Goal: Transaction & Acquisition: Purchase product/service

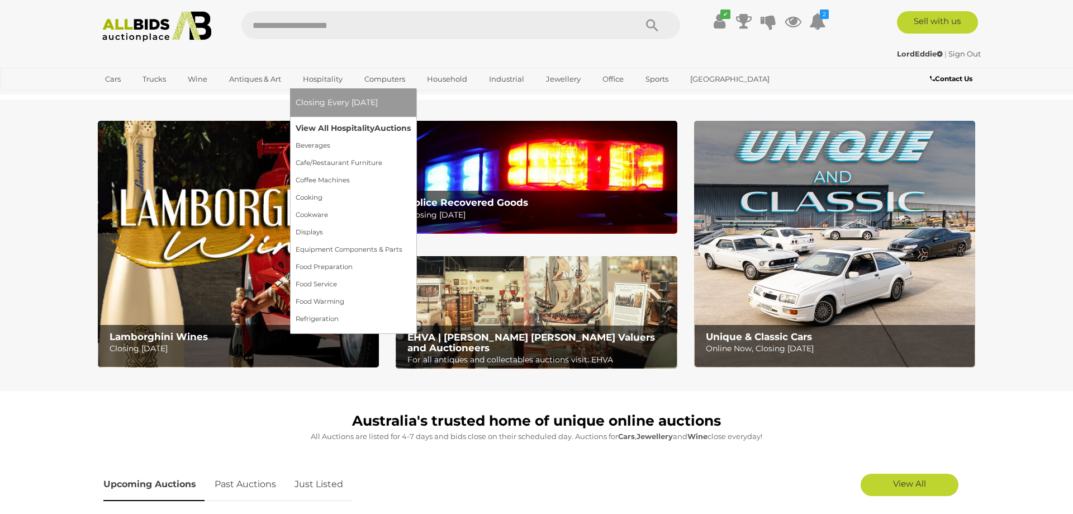
drag, startPoint x: 326, startPoint y: 116, endPoint x: 327, endPoint y: 123, distance: 7.4
click at [327, 123] on ul "Closing Every Monday View All Hospitality Auctions Beverages" at bounding box center [353, 207] width 115 height 239
click at [327, 123] on link "View All Hospitality Auctions" at bounding box center [353, 128] width 115 height 17
click at [327, 124] on link "View All Hospitality Auctions" at bounding box center [353, 128] width 115 height 17
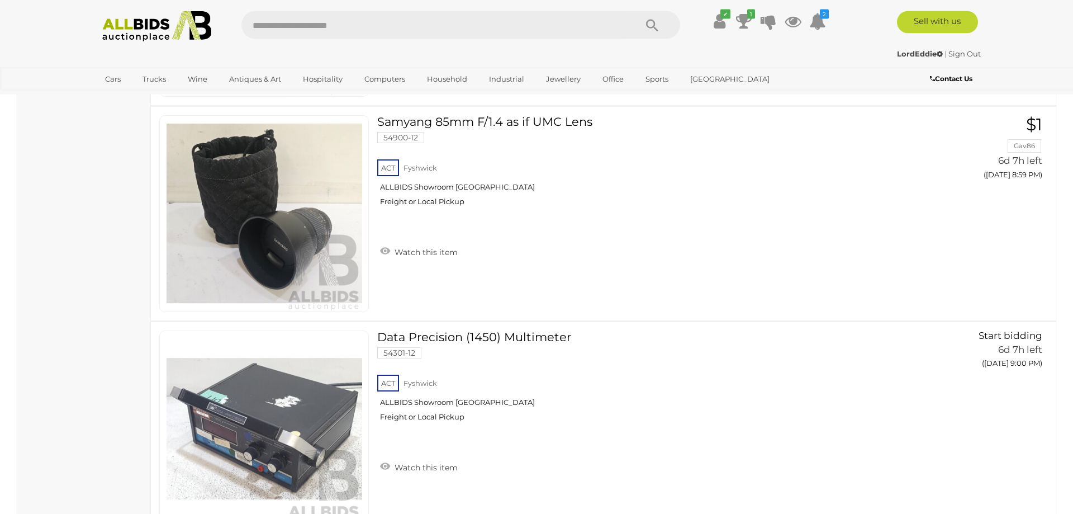
scroll to position [11002, 0]
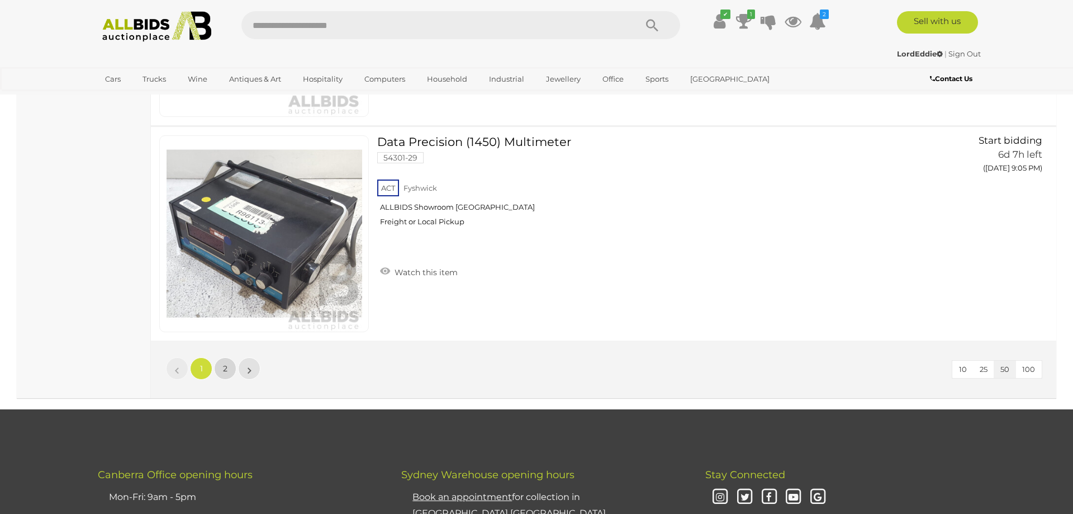
click at [227, 372] on span "2" at bounding box center [225, 368] width 4 height 10
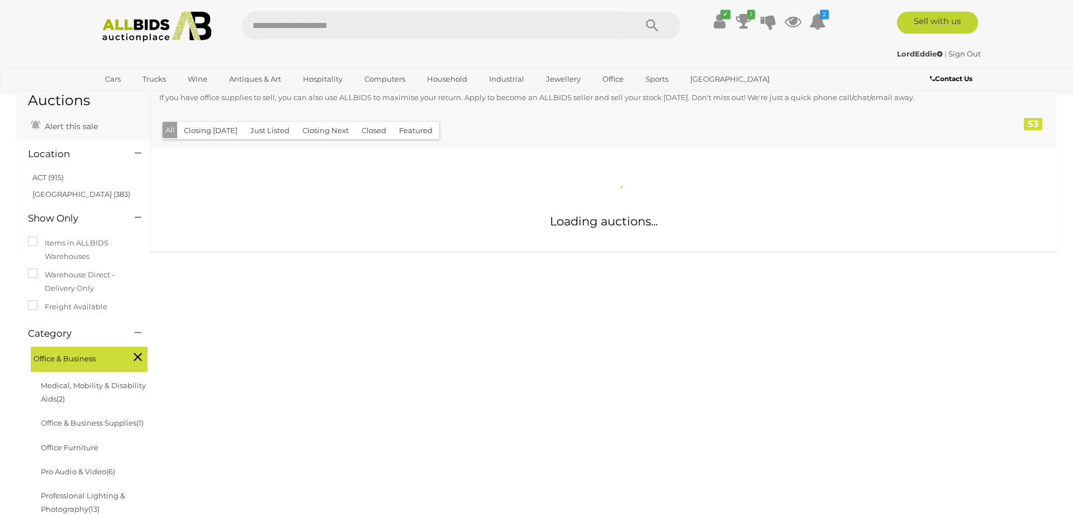
scroll to position [73, 0]
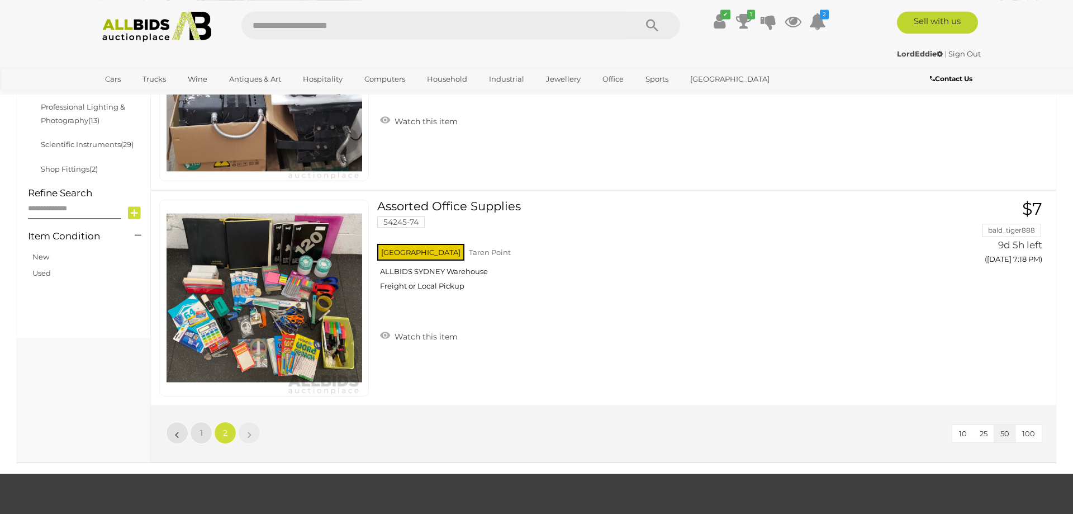
scroll to position [472, 0]
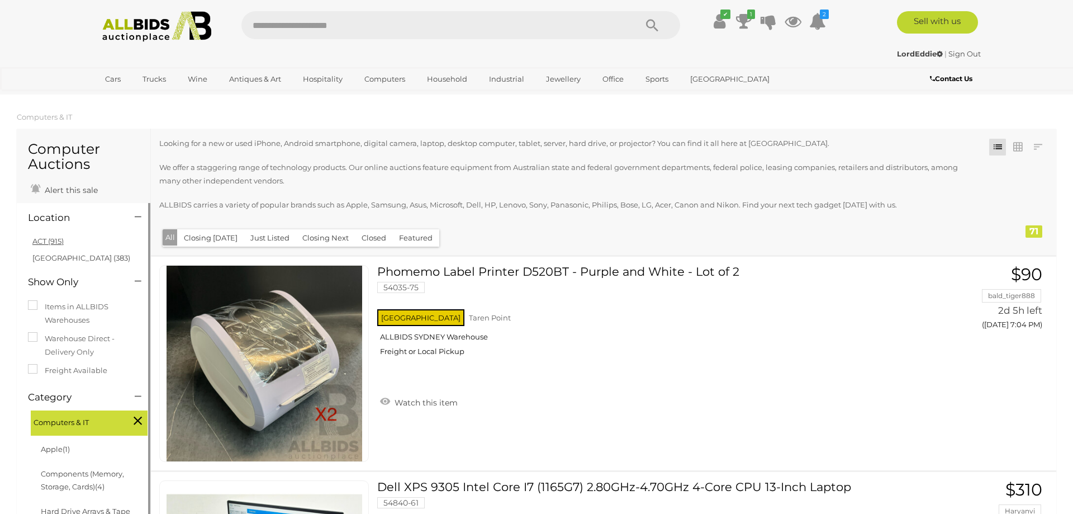
click at [58, 243] on link "ACT (915)" at bounding box center [47, 240] width 31 height 9
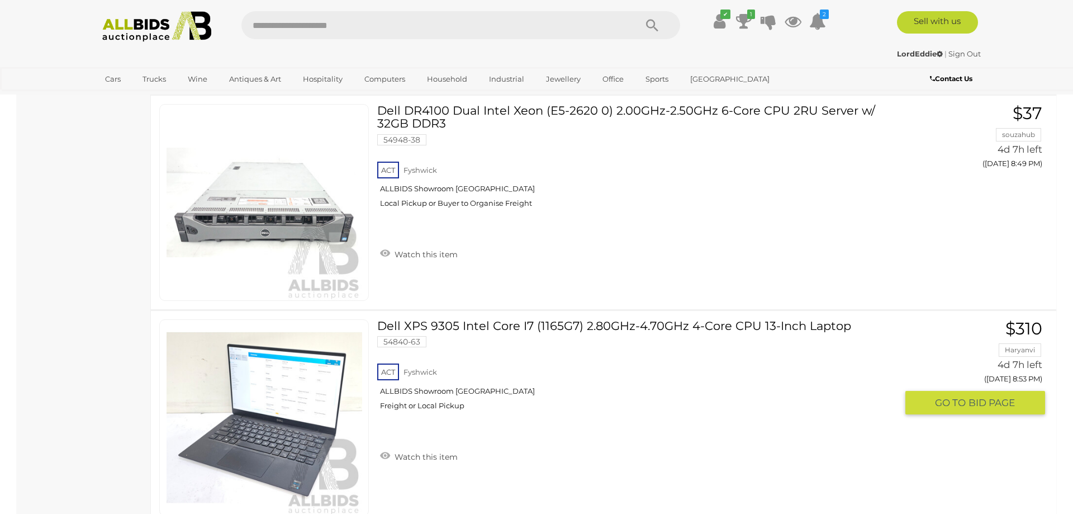
scroll to position [10605, 0]
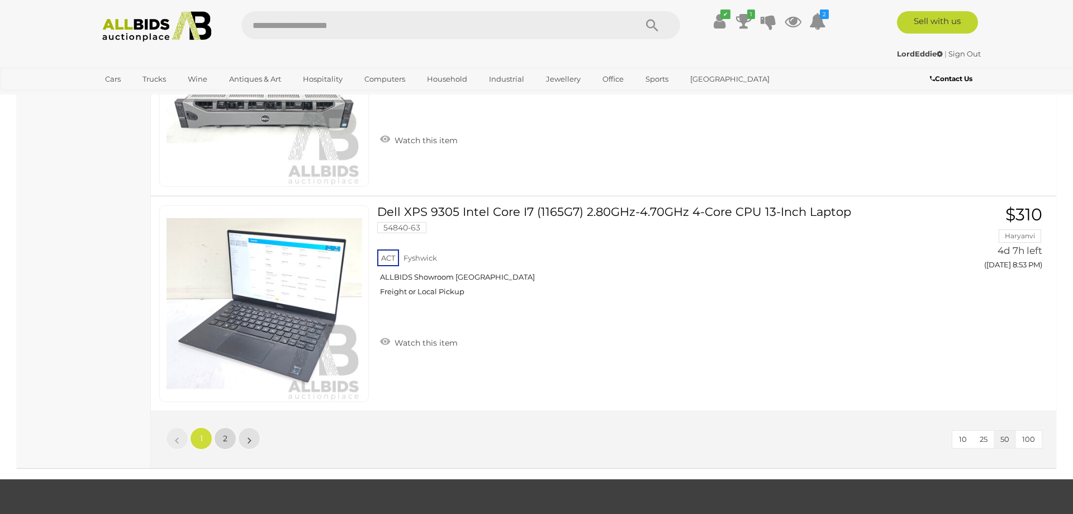
click at [225, 440] on link "2" at bounding box center [225, 438] width 22 height 22
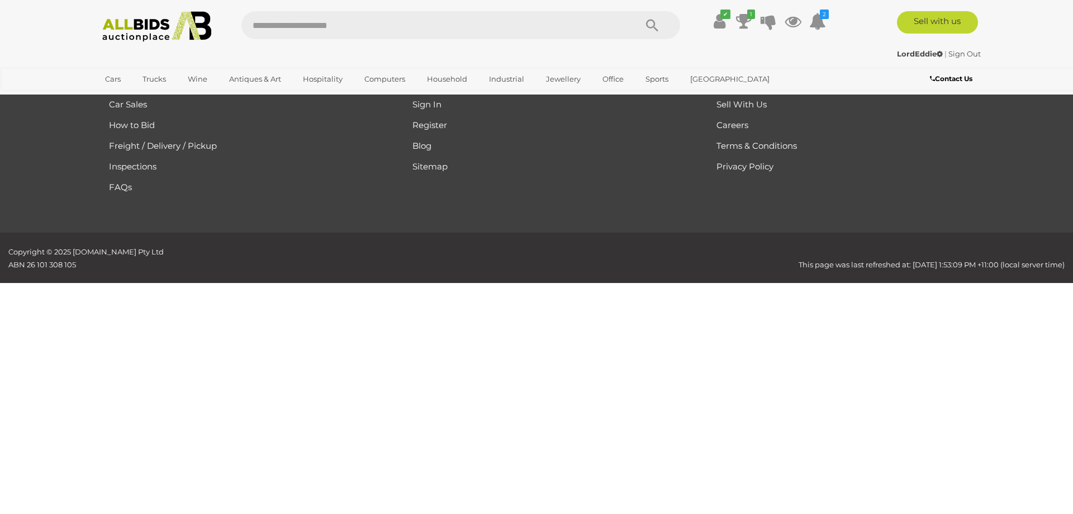
scroll to position [143, 0]
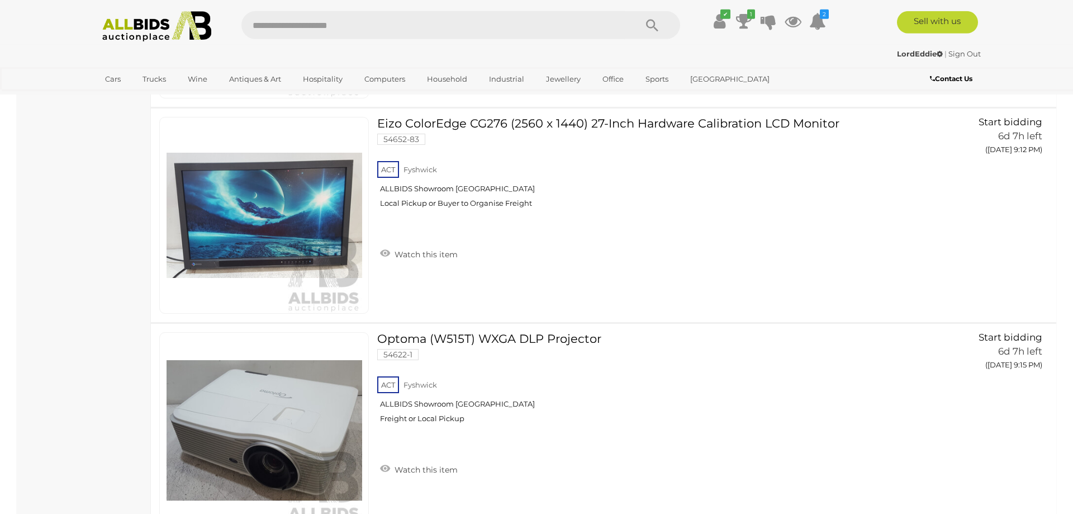
scroll to position [3355, 0]
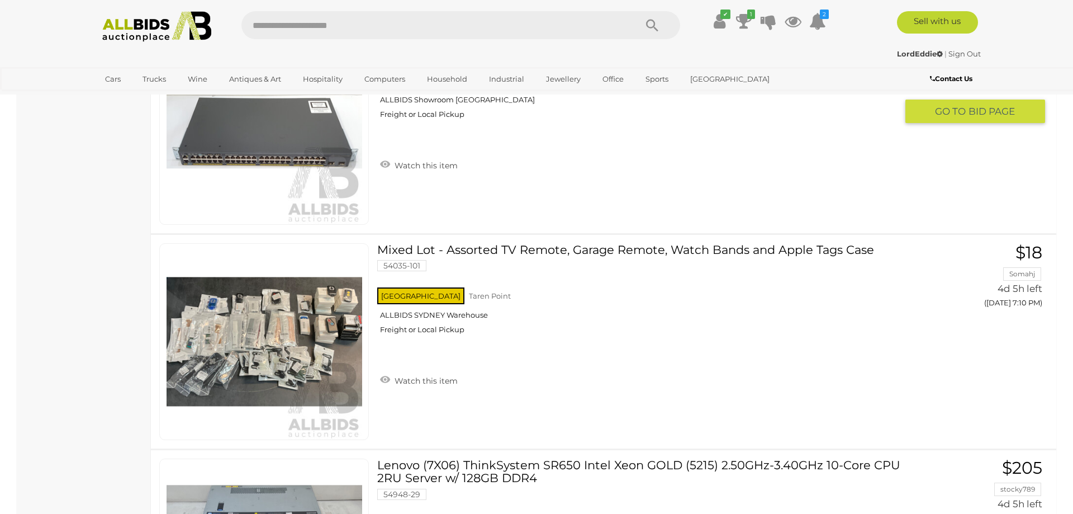
scroll to position [3193, 0]
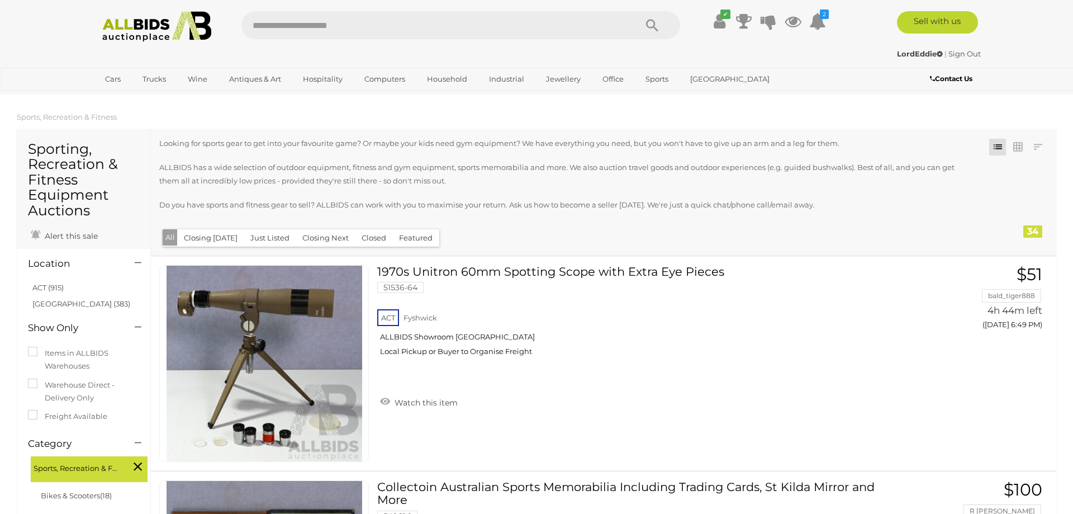
click at [59, 293] on li "ACT (915)" at bounding box center [85, 287] width 108 height 16
click at [59, 288] on link "ACT (915)" at bounding box center [47, 287] width 31 height 9
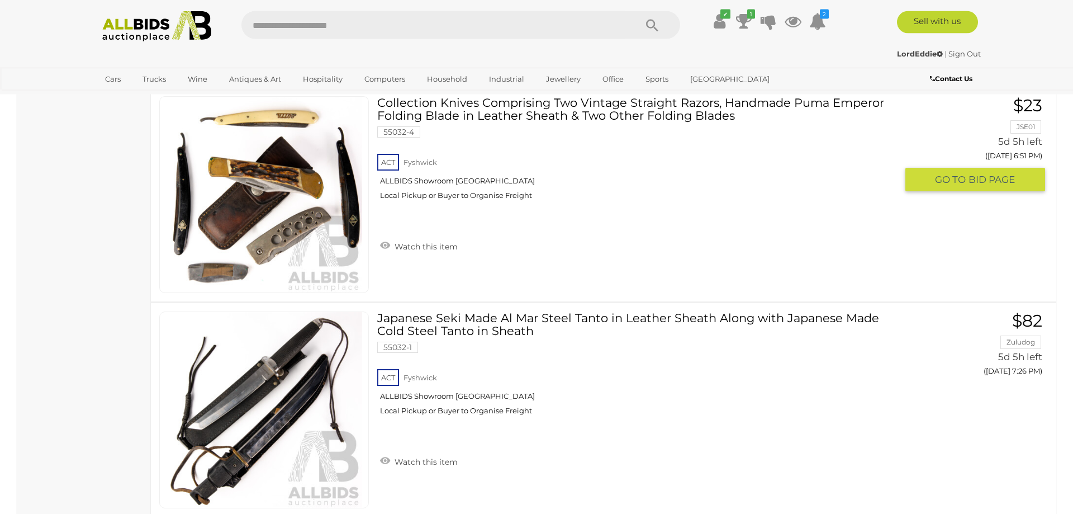
scroll to position [1453, 0]
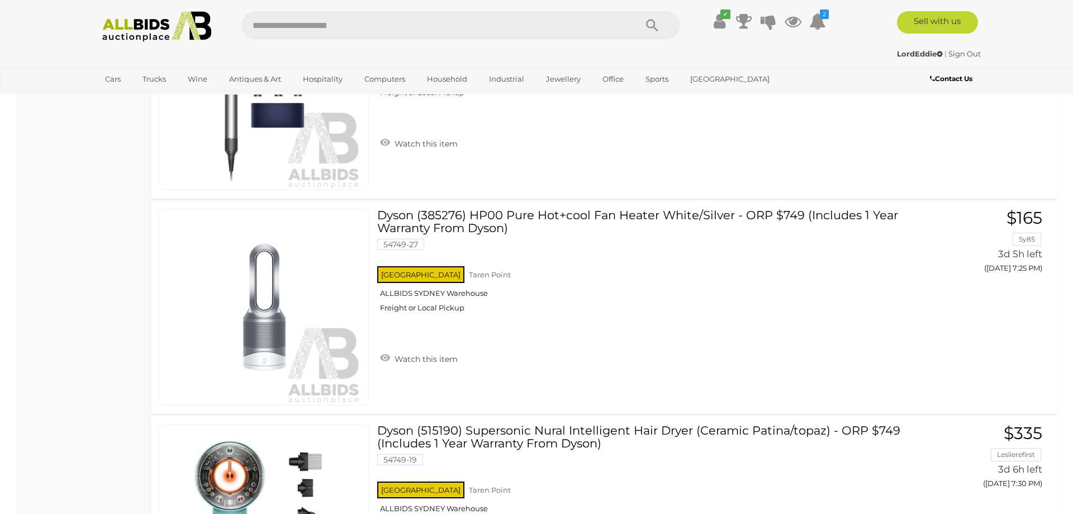
scroll to position [9294, 0]
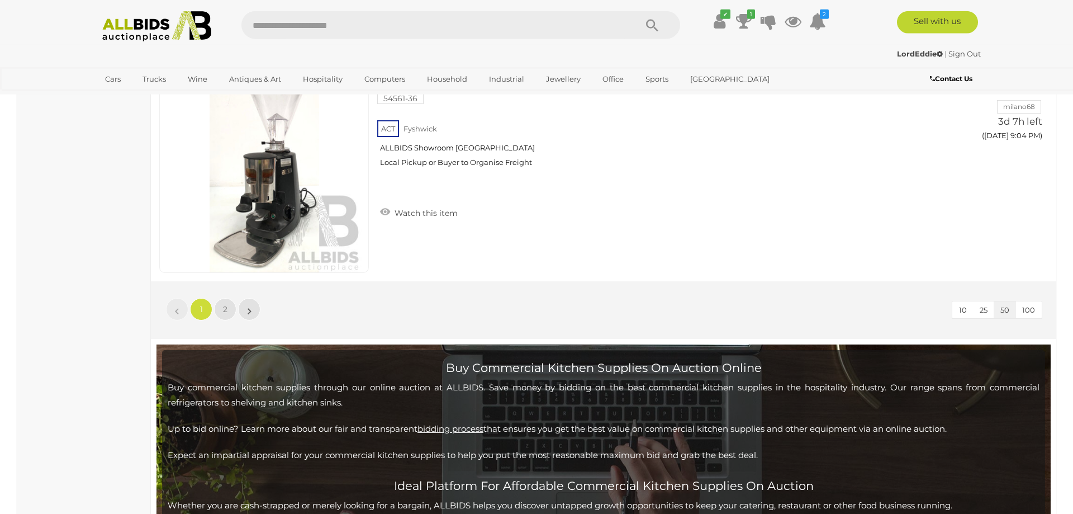
scroll to position [10833, 0]
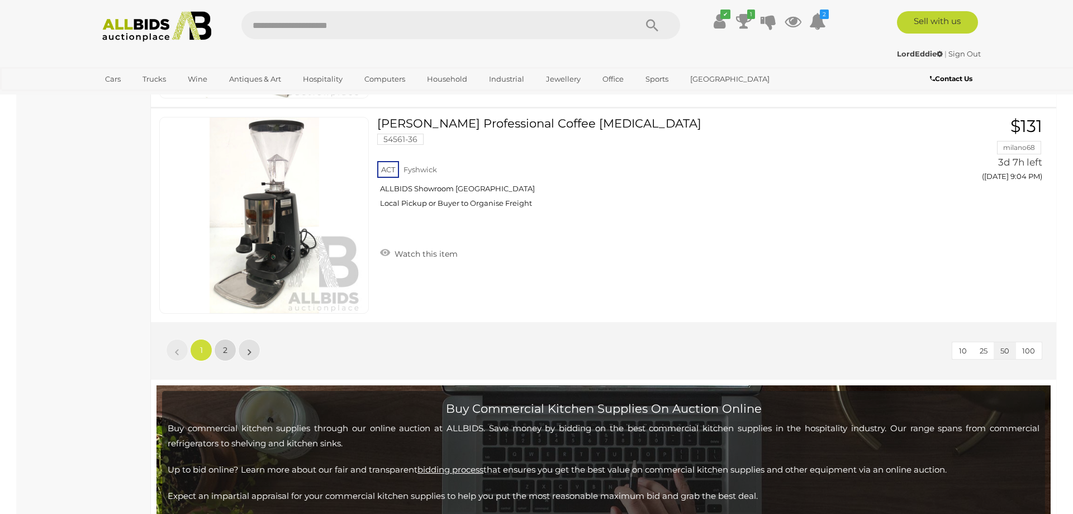
click at [231, 348] on link "2" at bounding box center [225, 350] width 22 height 22
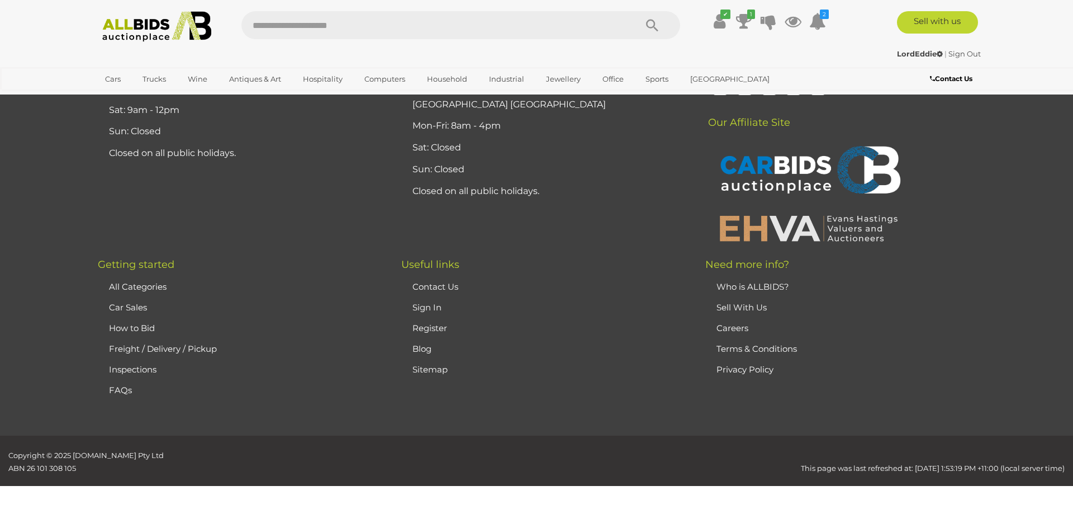
scroll to position [283, 0]
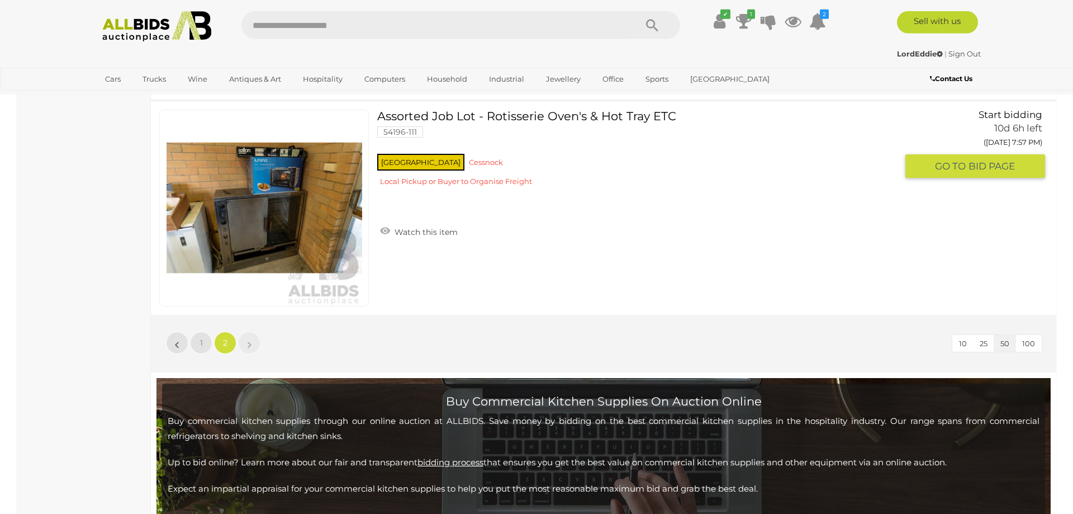
scroll to position [1309, 0]
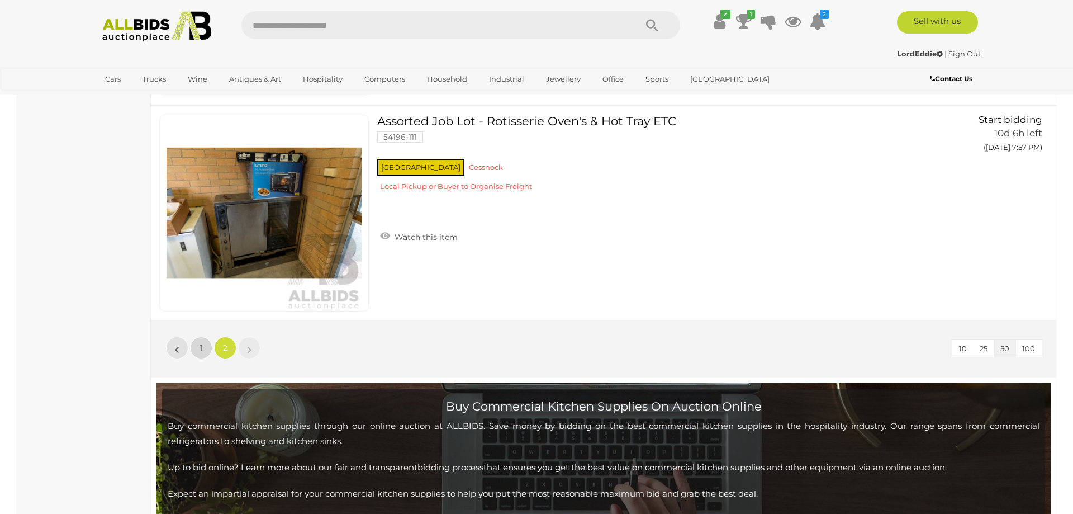
click at [206, 342] on link "1" at bounding box center [201, 348] width 22 height 22
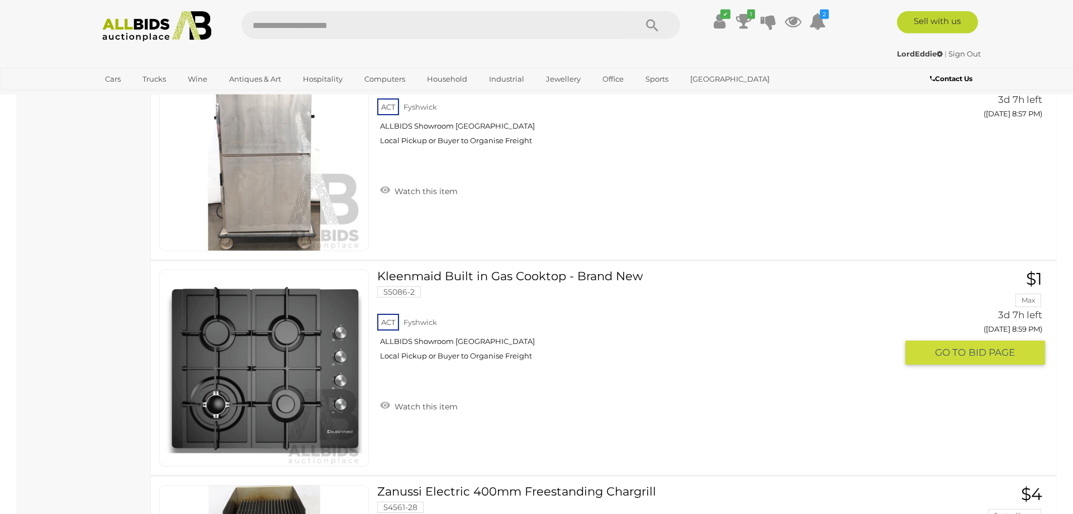
scroll to position [10037, 0]
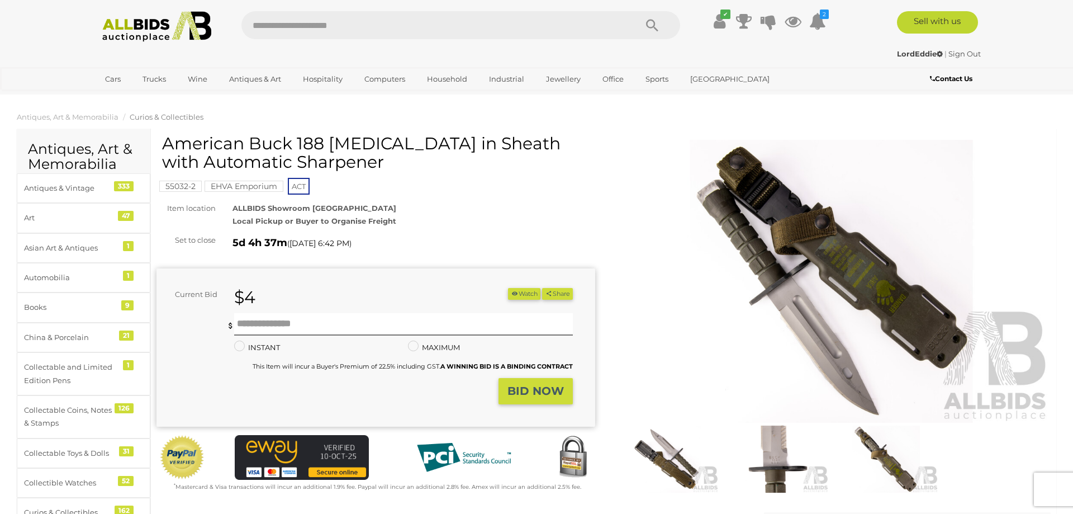
drag, startPoint x: 165, startPoint y: 141, endPoint x: 398, endPoint y: 145, distance: 233.1
click at [398, 145] on h1 "American Buck 188 [MEDICAL_DATA] in Sheath with Automatic Sharpener" at bounding box center [377, 152] width 430 height 37
click at [376, 326] on input "text" at bounding box center [403, 324] width 339 height 22
type input "**"
click at [556, 391] on strong "BID NOW" at bounding box center [536, 390] width 56 height 13
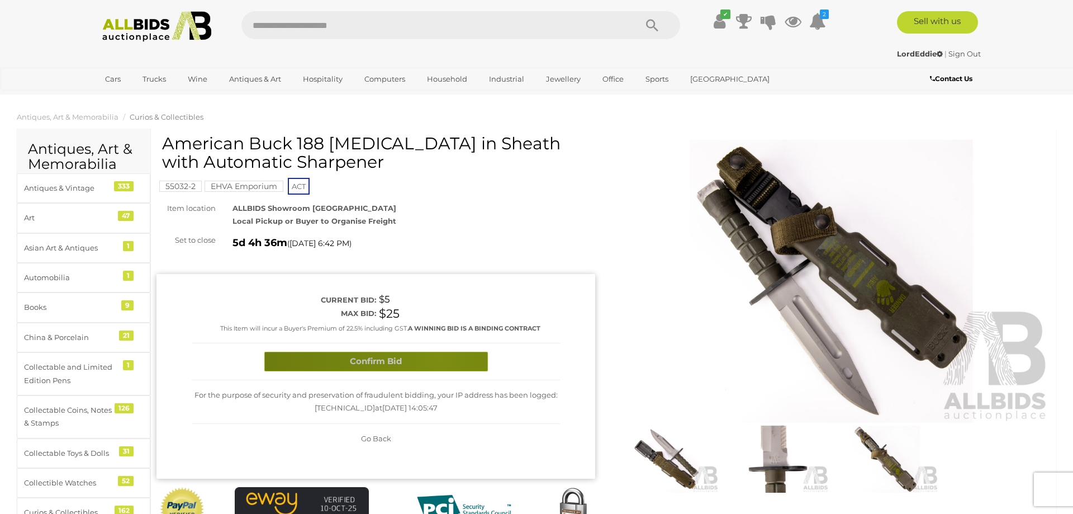
click at [439, 355] on button "Confirm Bid" at bounding box center [376, 362] width 224 height 20
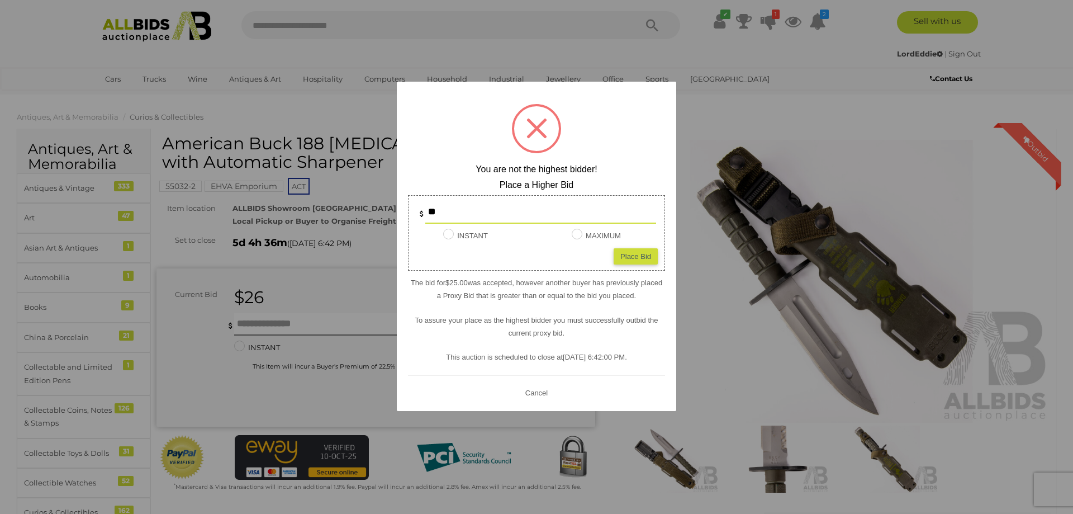
drag, startPoint x: 530, startPoint y: 214, endPoint x: 335, endPoint y: 220, distance: 194.6
click at [425, 220] on input "**" at bounding box center [540, 212] width 231 height 22
type input "**"
click at [647, 260] on div "Place Bid" at bounding box center [636, 256] width 44 height 16
type input "**"
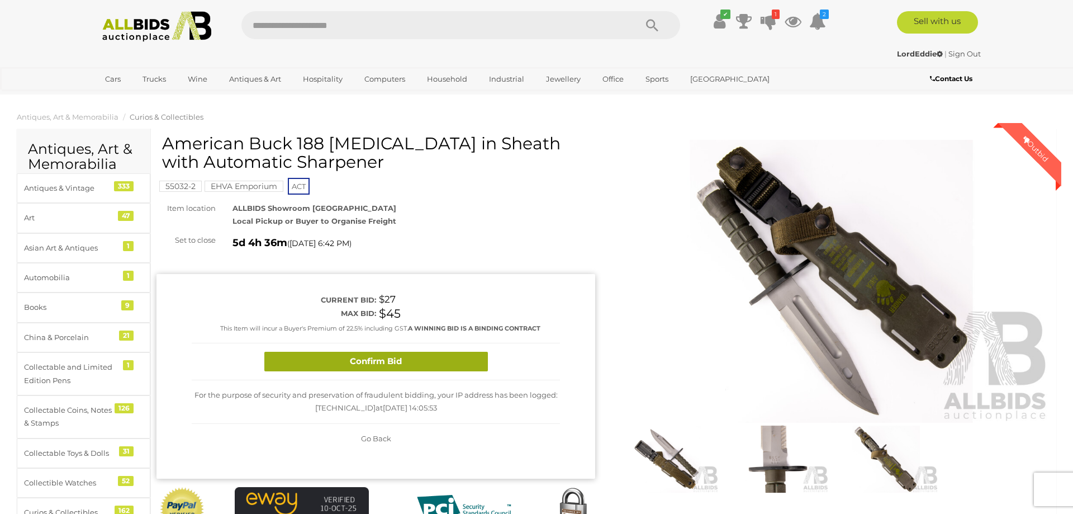
click at [432, 364] on button "Confirm Bid" at bounding box center [376, 362] width 224 height 20
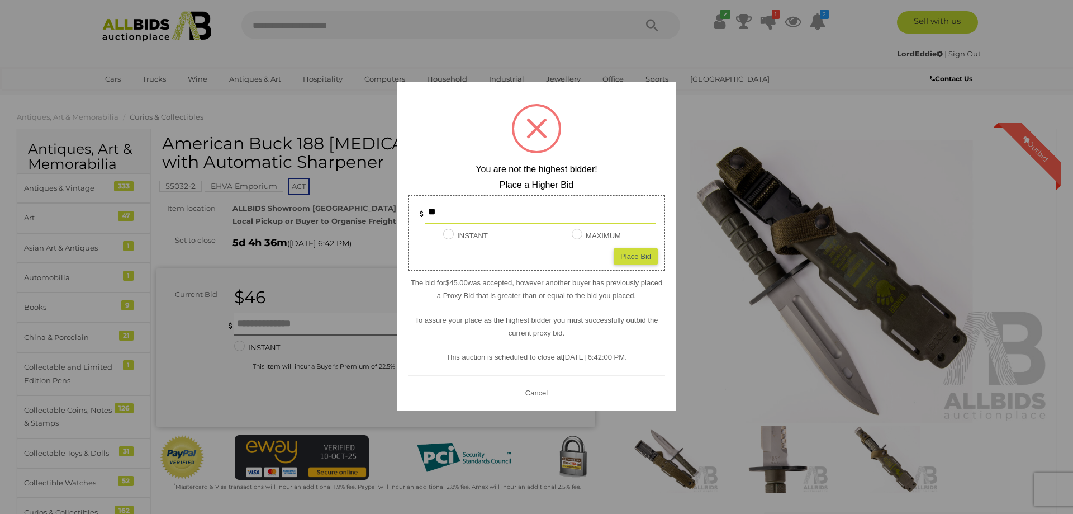
click at [542, 396] on button "Cancel" at bounding box center [536, 392] width 29 height 14
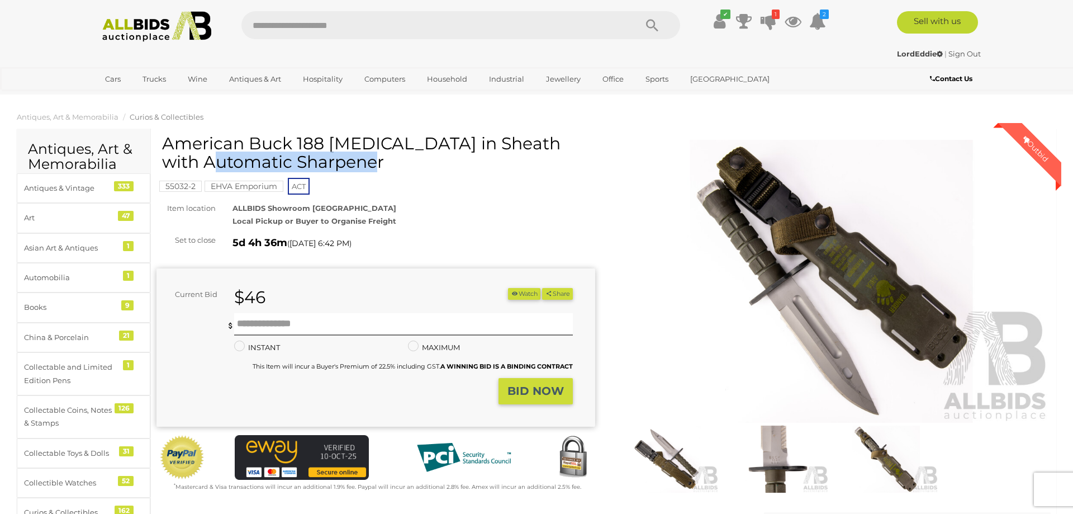
drag, startPoint x: 325, startPoint y: 135, endPoint x: 167, endPoint y: 147, distance: 158.1
click at [167, 147] on h1 "American Buck 188 [MEDICAL_DATA] in Sheath with Automatic Sharpener" at bounding box center [377, 152] width 430 height 37
copy h1 "American Buck 188"
click at [385, 321] on input "text" at bounding box center [403, 324] width 339 height 22
type input "**"
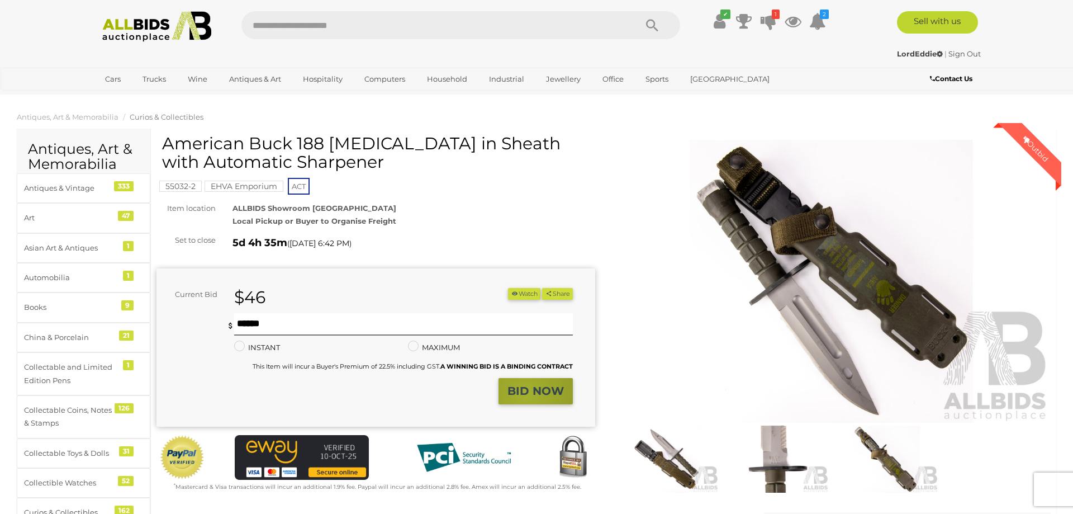
click at [526, 393] on strong "BID NOW" at bounding box center [536, 390] width 56 height 13
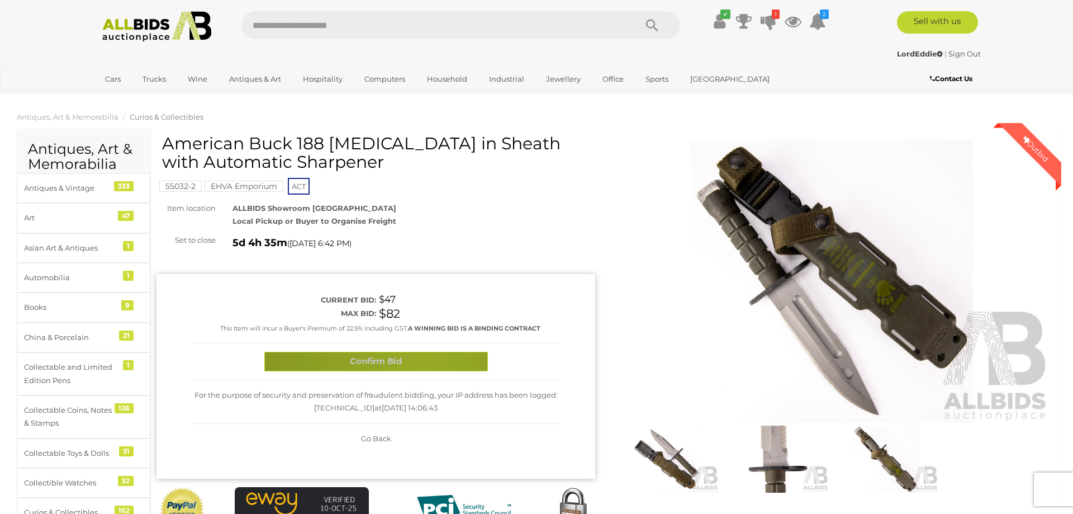
click at [423, 354] on button "Confirm Bid" at bounding box center [376, 362] width 224 height 20
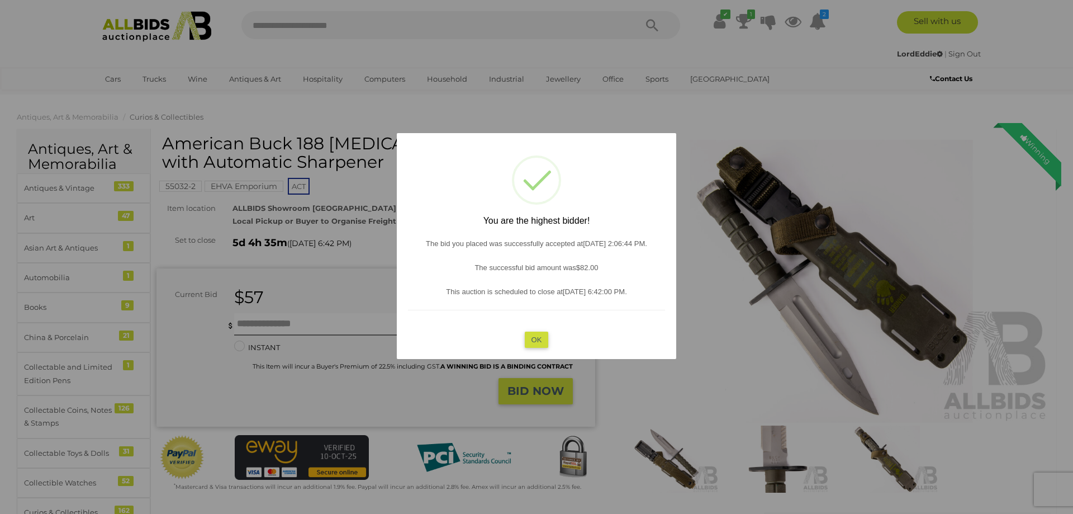
click at [524, 342] on div "? ! i You are the highest bidder! The bid you placed was successfully accepted …" at bounding box center [536, 246] width 279 height 226
click at [538, 339] on button "OK" at bounding box center [537, 339] width 24 height 16
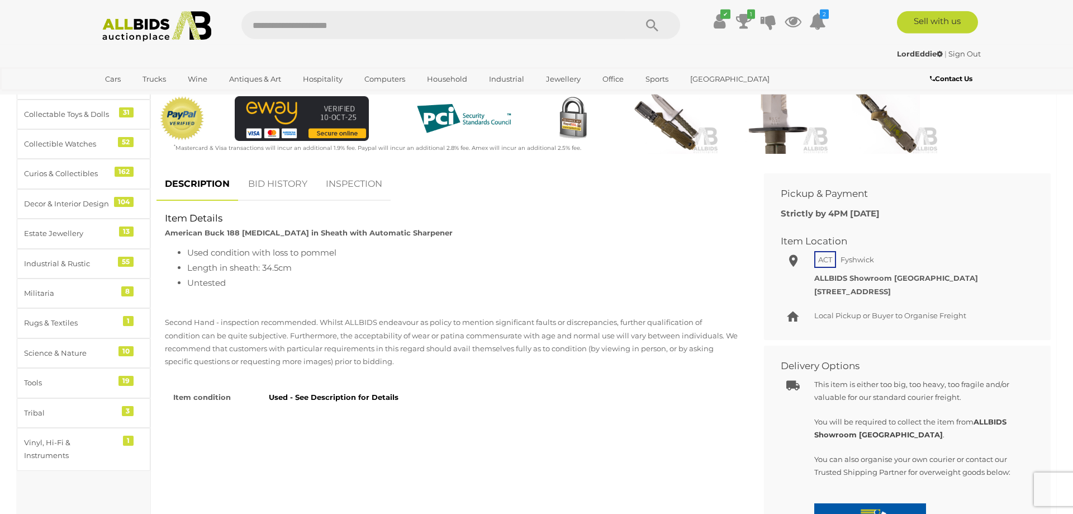
scroll to position [342, 0]
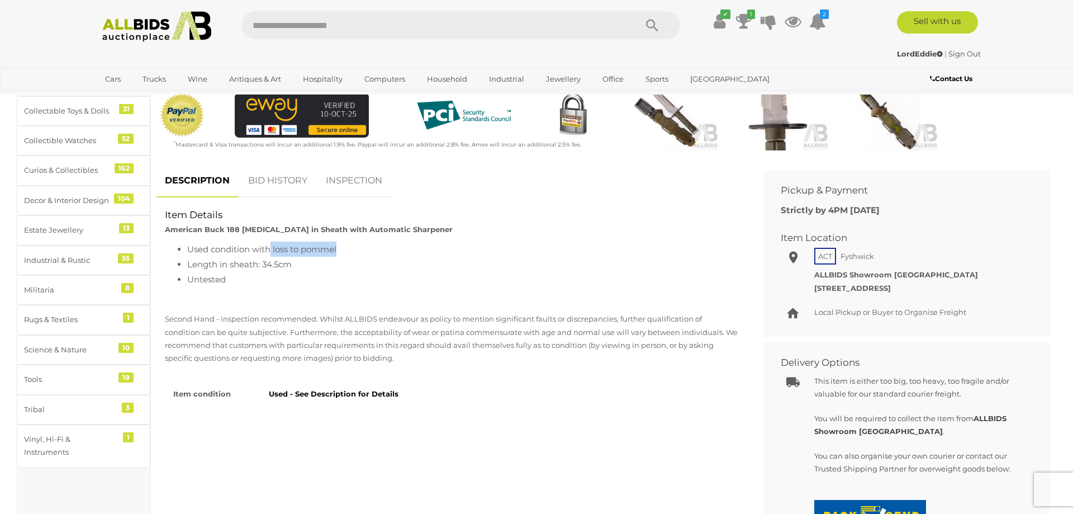
drag, startPoint x: 341, startPoint y: 251, endPoint x: 271, endPoint y: 252, distance: 70.4
click at [271, 252] on li "Used condition with loss to pommel" at bounding box center [463, 248] width 552 height 15
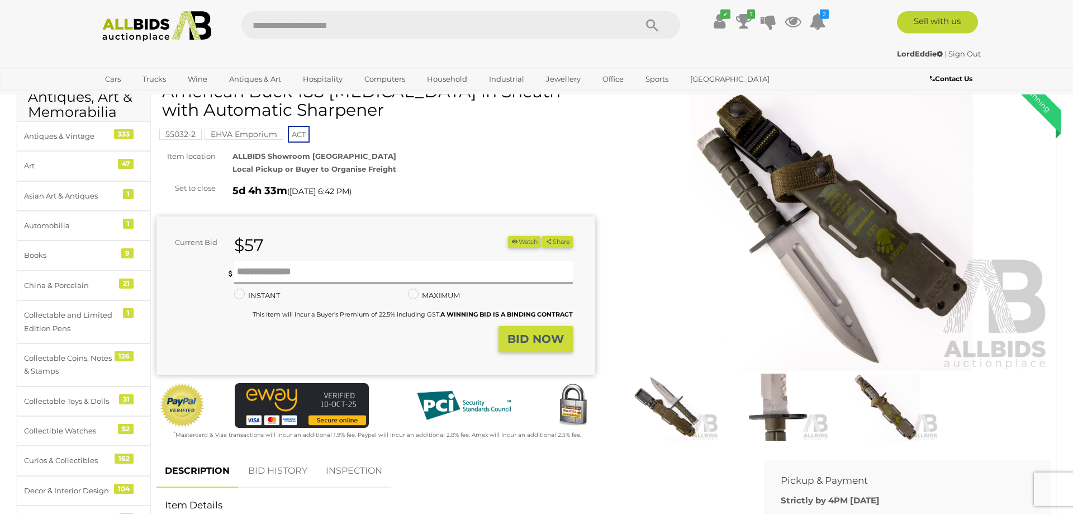
scroll to position [0, 0]
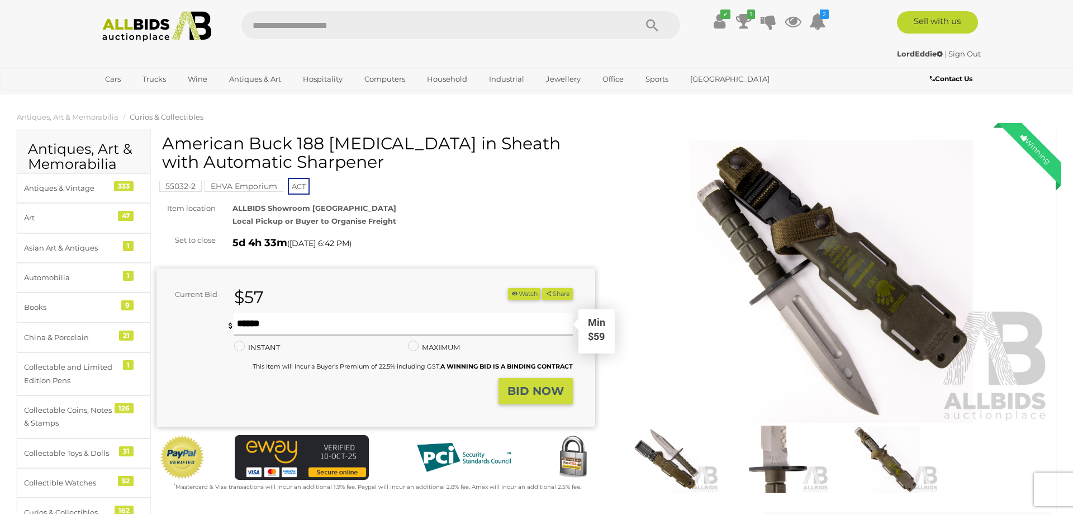
click at [350, 321] on input "text" at bounding box center [403, 324] width 339 height 22
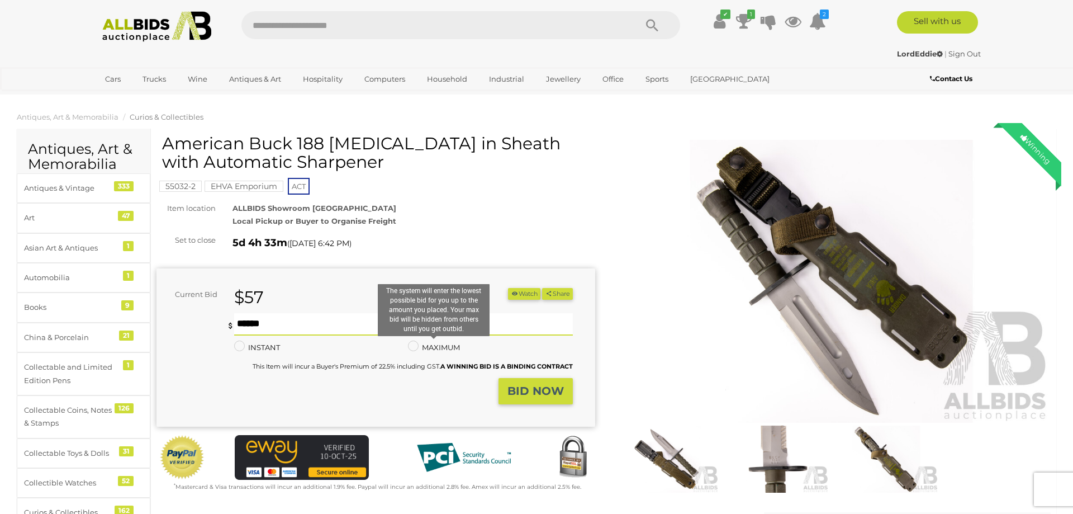
type input "*"
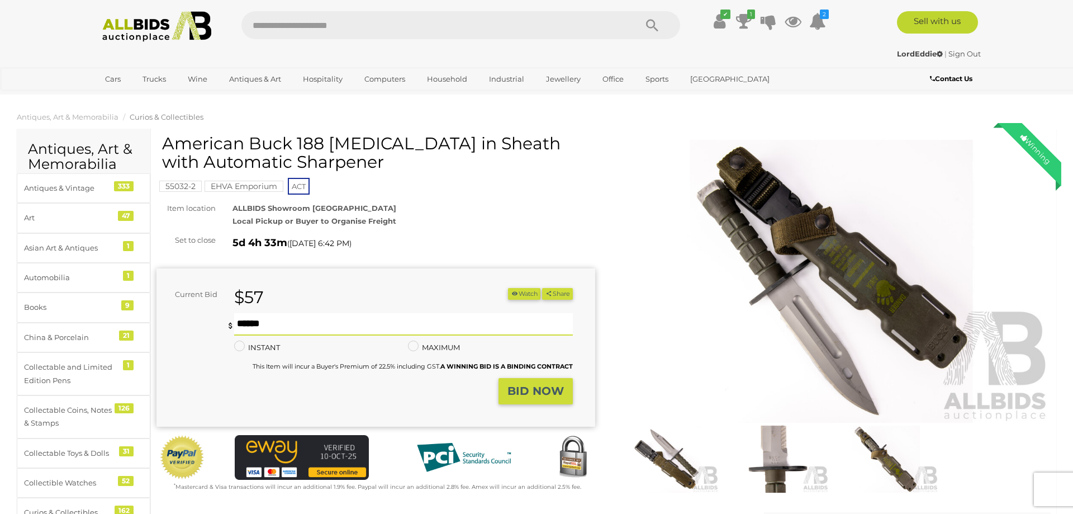
type input "**"
click at [531, 382] on button "BID NOW" at bounding box center [536, 391] width 74 height 26
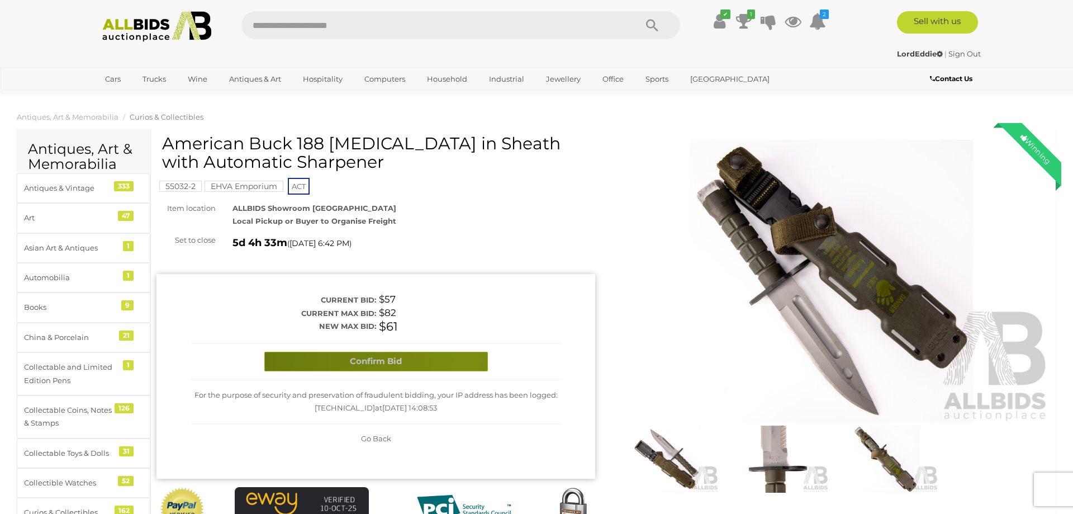
click at [466, 365] on button "Confirm Bid" at bounding box center [376, 362] width 224 height 20
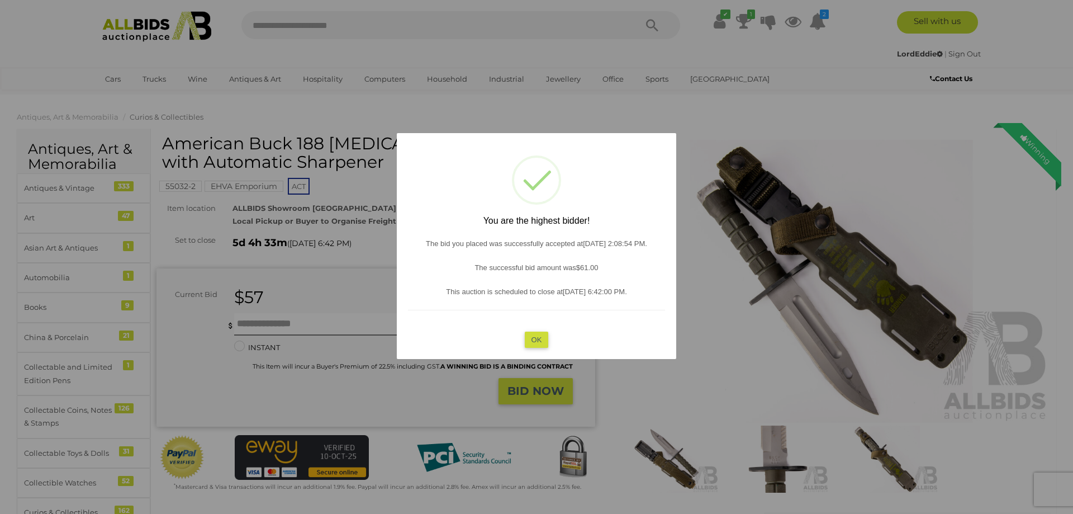
click at [553, 320] on div "? ! i You are the highest bidder! The bid you placed was successfully accepted …" at bounding box center [536, 246] width 279 height 226
click at [545, 328] on div "? ! i You are the highest bidder! The bid you placed was successfully accepted …" at bounding box center [536, 246] width 279 height 226
click at [537, 333] on button "OK" at bounding box center [537, 339] width 24 height 16
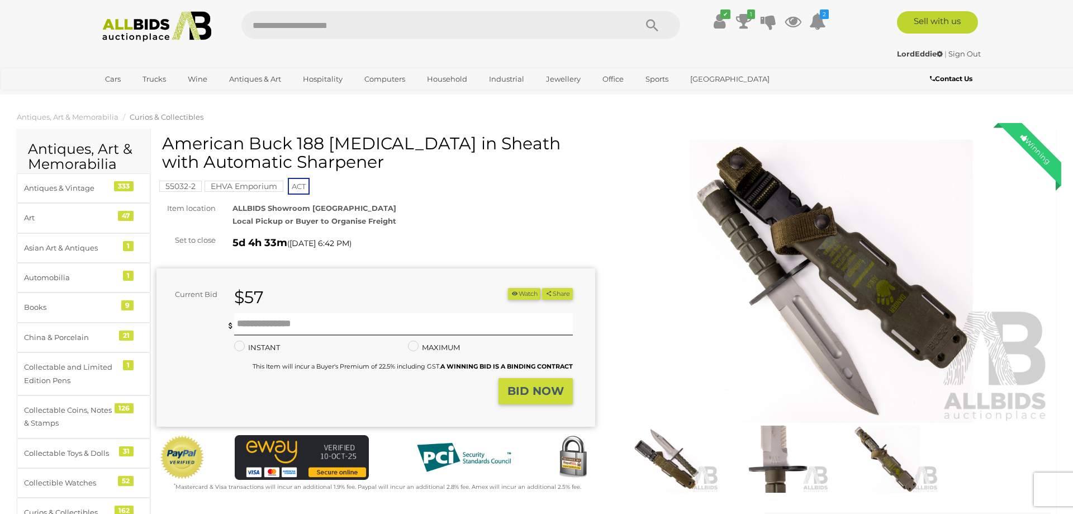
scroll to position [57, 0]
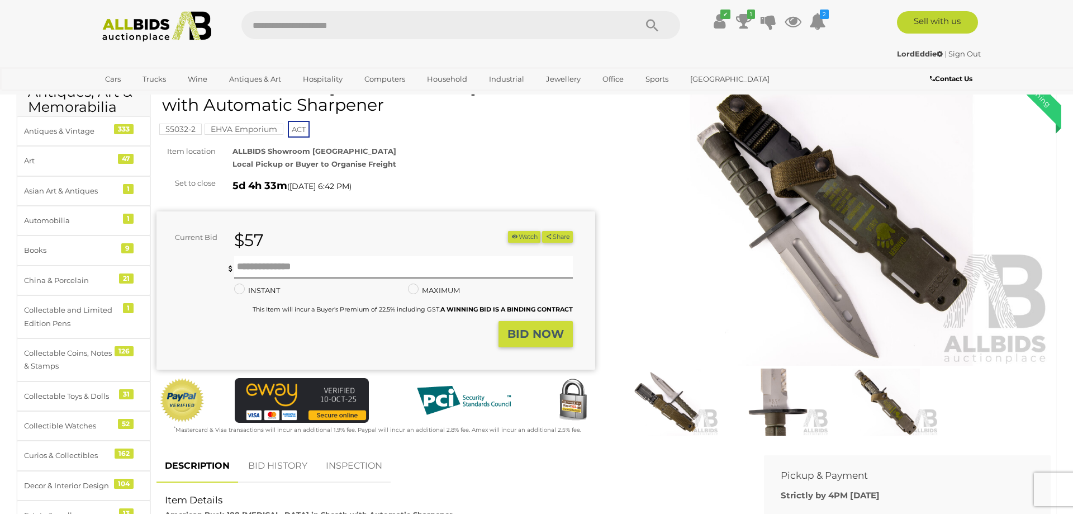
click at [679, 406] on img at bounding box center [667, 401] width 104 height 67
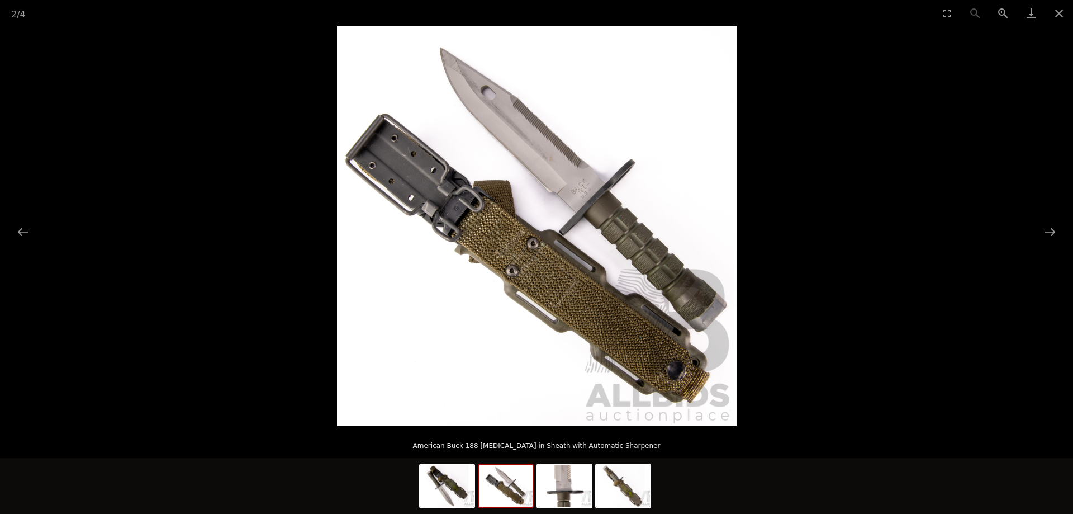
click at [953, 155] on picture at bounding box center [536, 226] width 1073 height 400
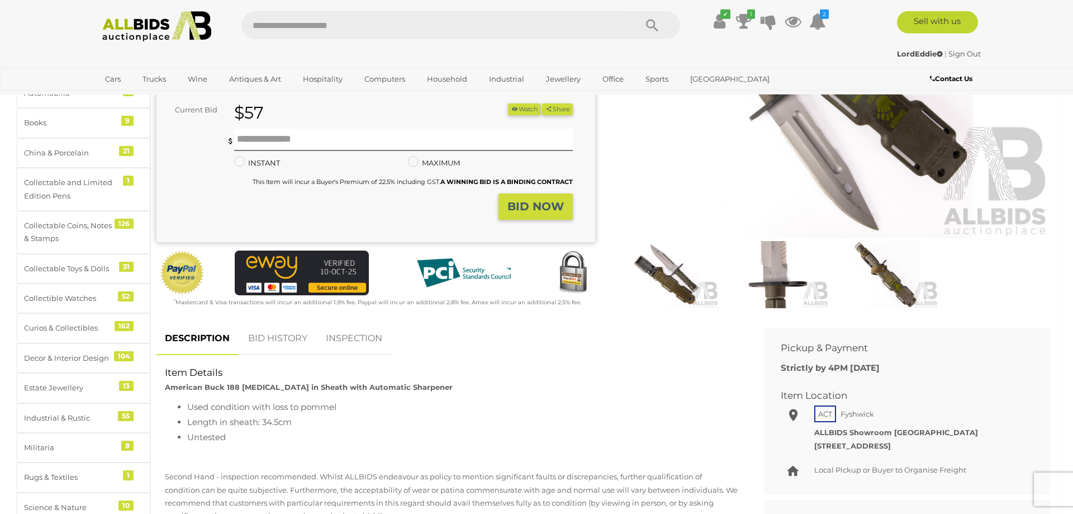
scroll to position [171, 0]
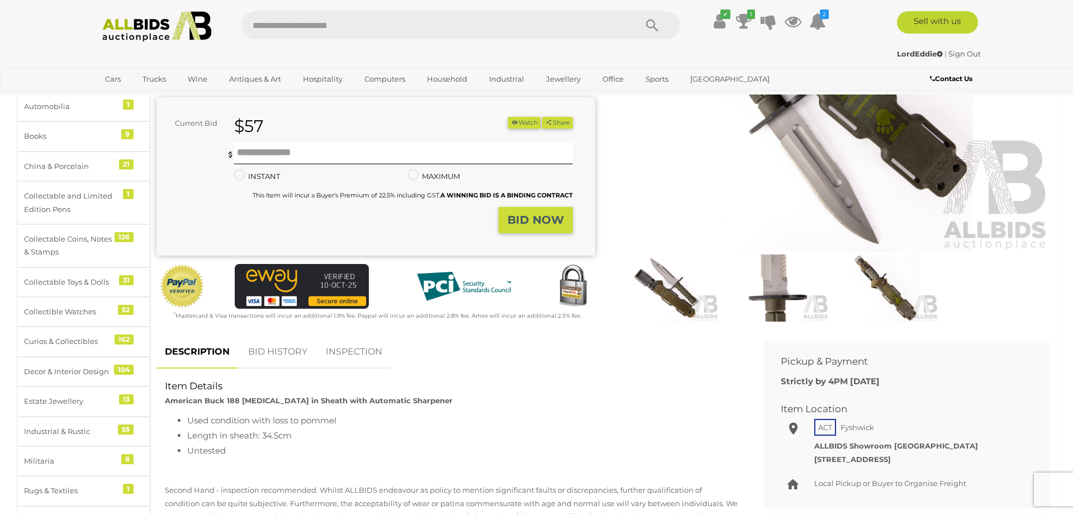
click at [778, 291] on img at bounding box center [776, 287] width 104 height 67
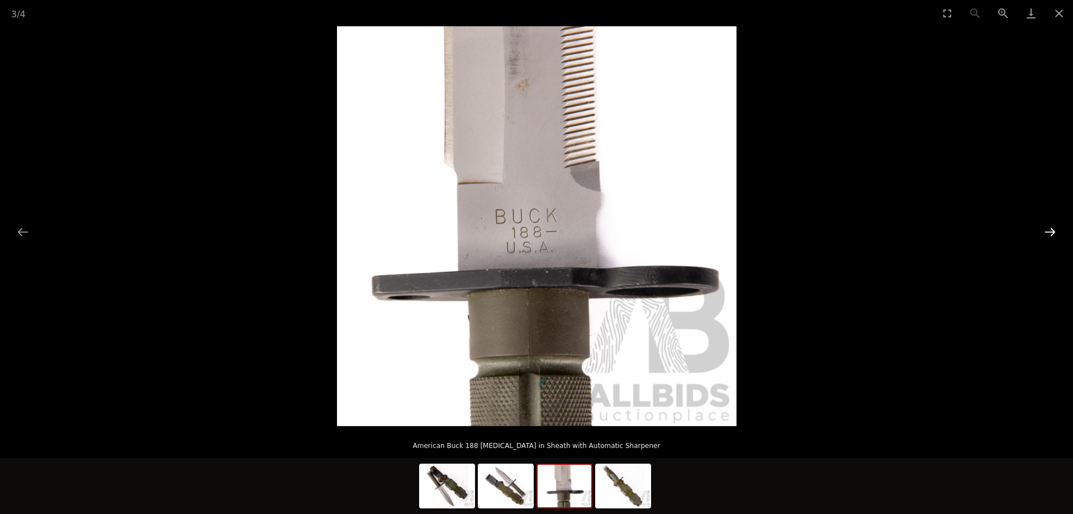
click at [1044, 228] on button "Next slide" at bounding box center [1050, 232] width 23 height 22
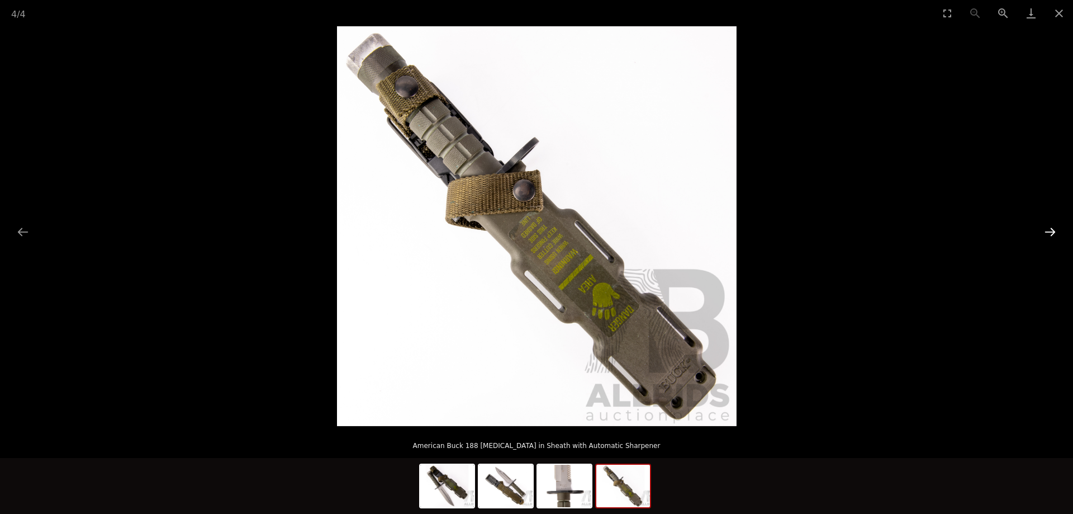
click at [1044, 229] on button "Next slide" at bounding box center [1050, 232] width 23 height 22
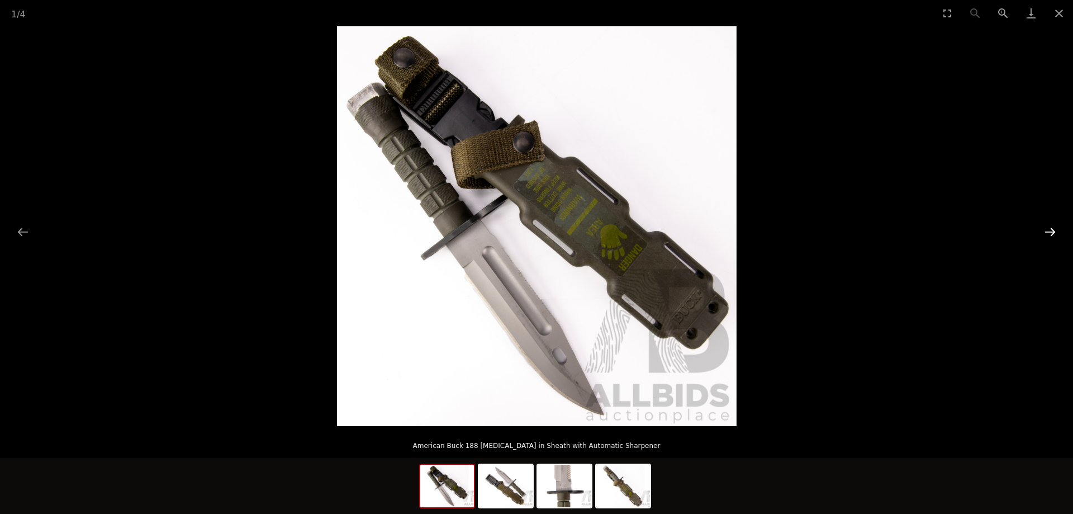
click at [1044, 229] on button "Next slide" at bounding box center [1050, 232] width 23 height 22
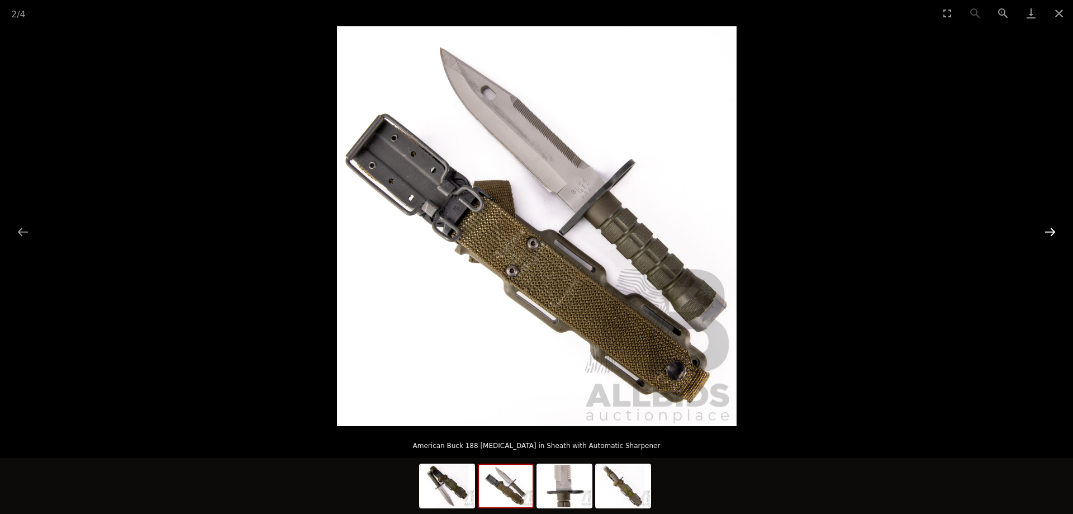
click at [1044, 229] on button "Next slide" at bounding box center [1050, 232] width 23 height 22
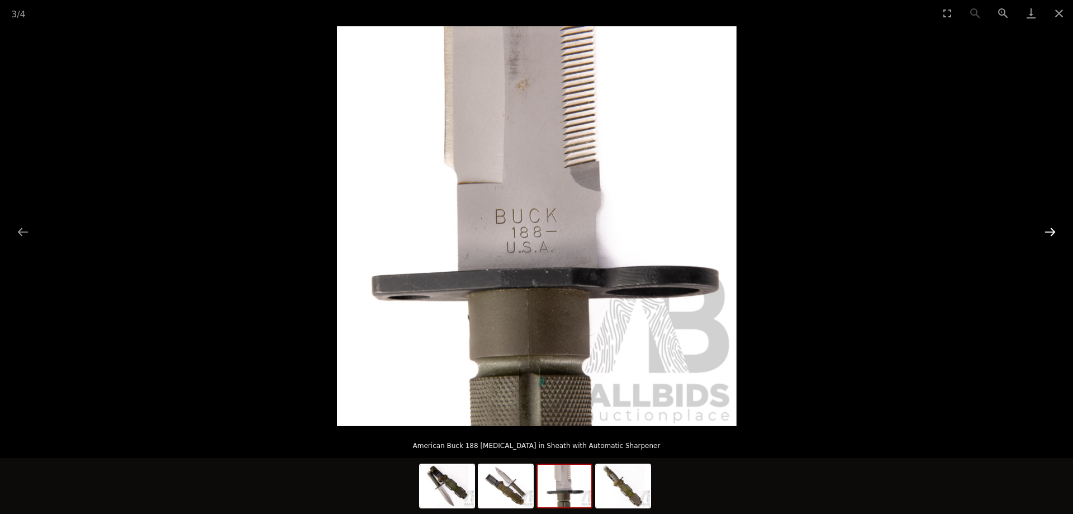
click at [1044, 229] on button "Next slide" at bounding box center [1050, 232] width 23 height 22
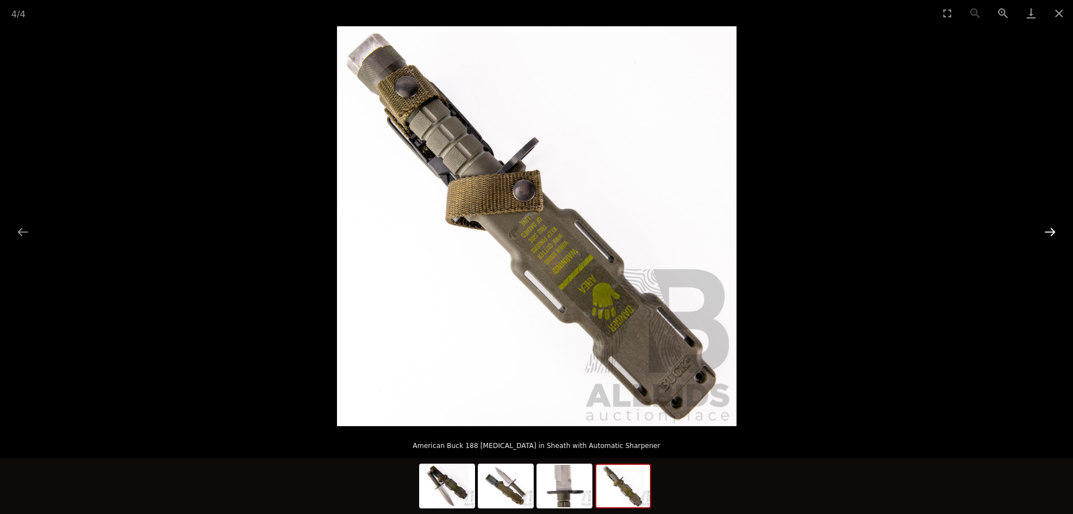
click at [1044, 229] on button "Next slide" at bounding box center [1050, 232] width 23 height 22
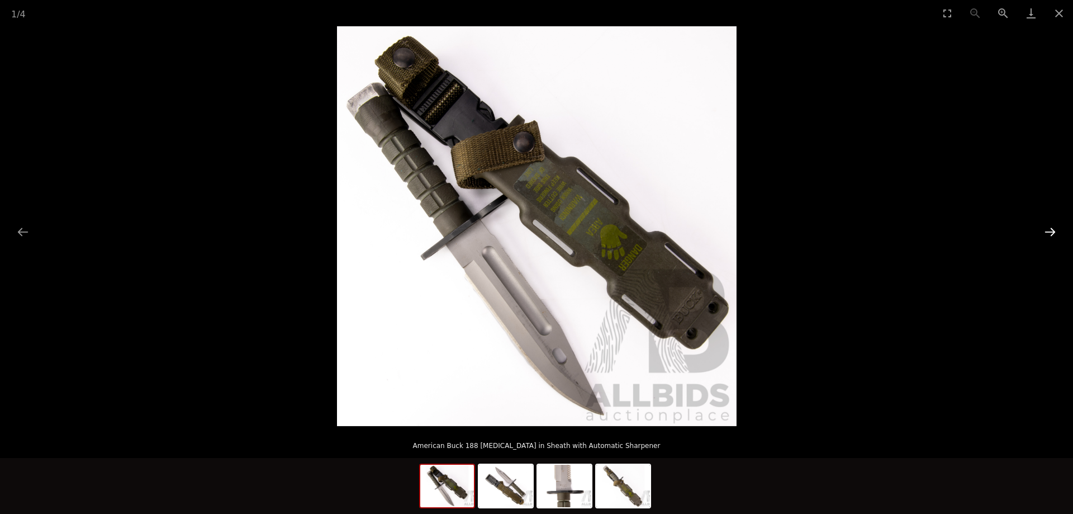
click at [1045, 229] on button "Next slide" at bounding box center [1050, 232] width 23 height 22
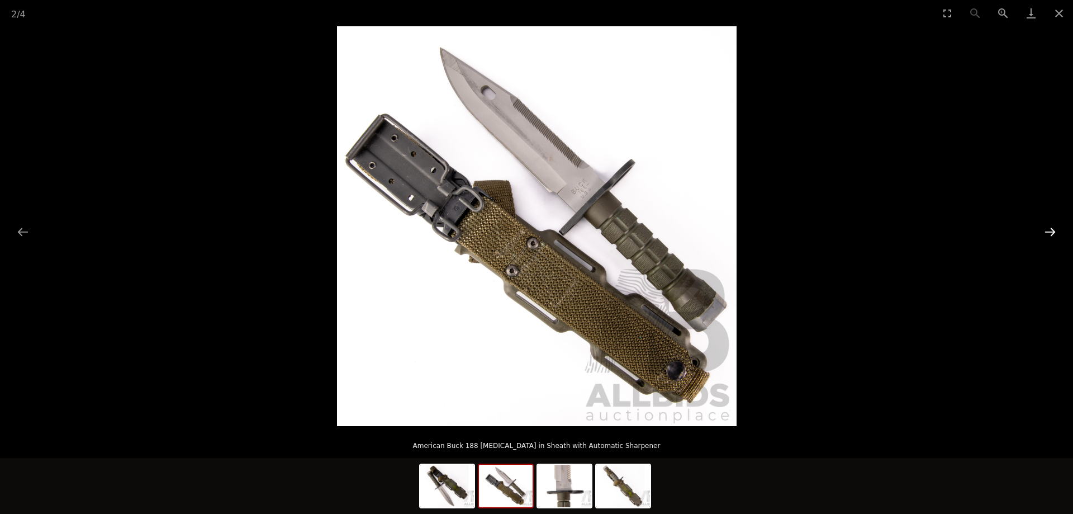
click at [1045, 230] on button "Next slide" at bounding box center [1050, 232] width 23 height 22
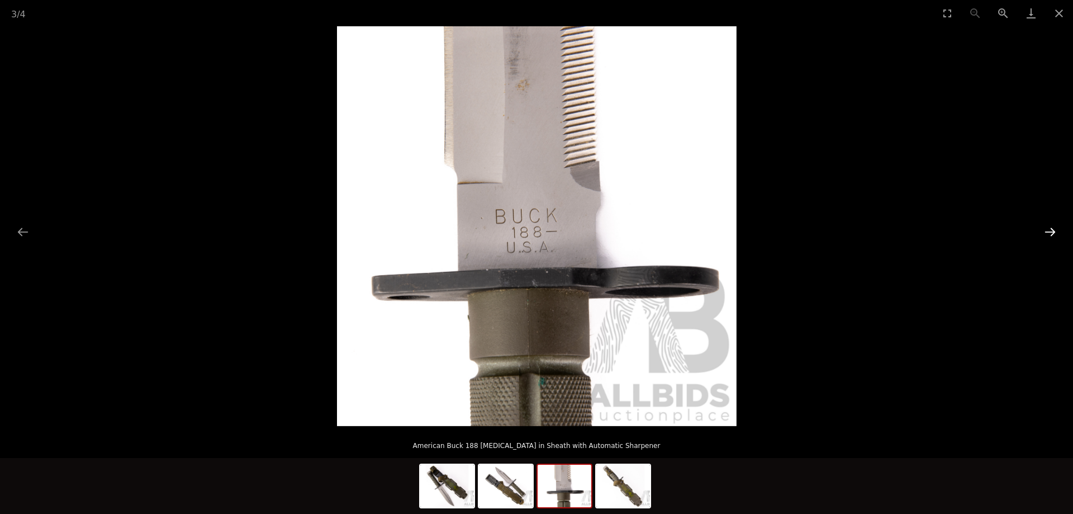
click at [1045, 230] on button "Next slide" at bounding box center [1050, 232] width 23 height 22
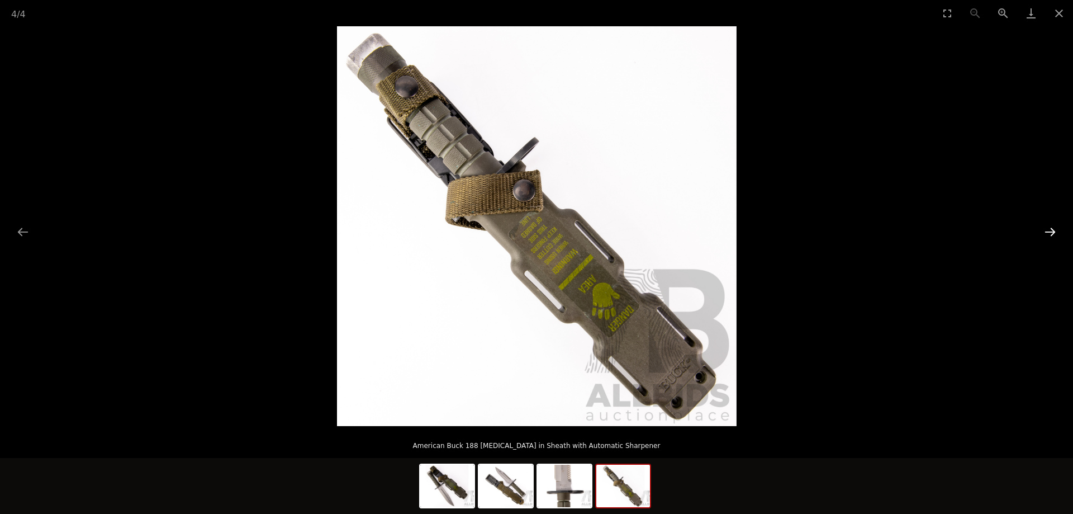
click at [1050, 239] on button "Next slide" at bounding box center [1050, 232] width 23 height 22
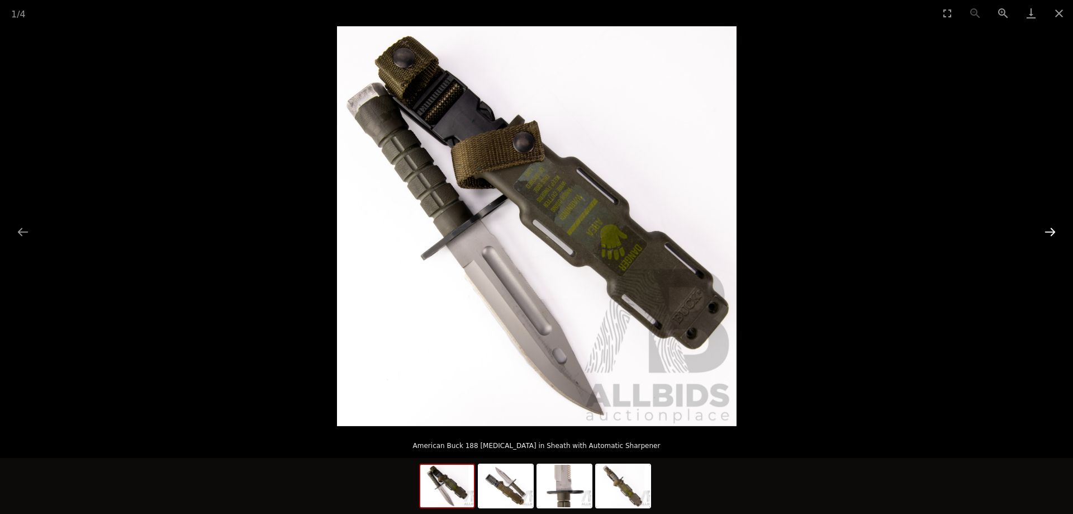
click at [1051, 234] on button "Next slide" at bounding box center [1050, 232] width 23 height 22
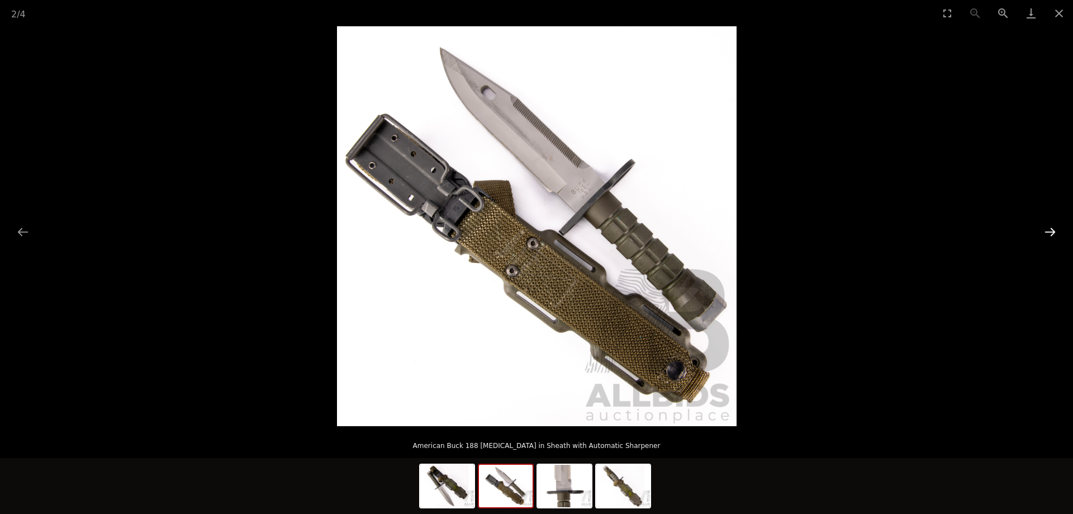
click at [1051, 234] on button "Next slide" at bounding box center [1050, 232] width 23 height 22
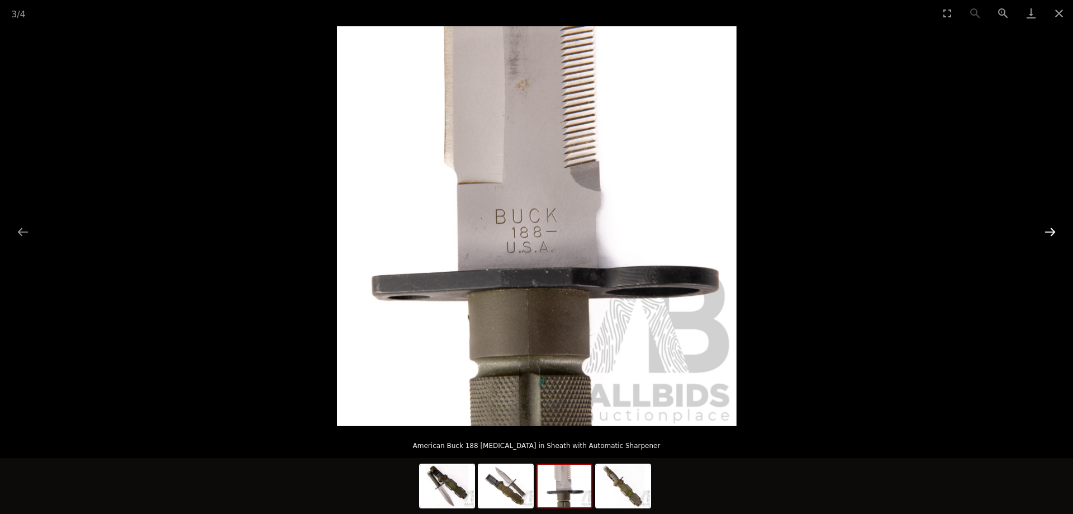
click at [1051, 234] on button "Next slide" at bounding box center [1050, 232] width 23 height 22
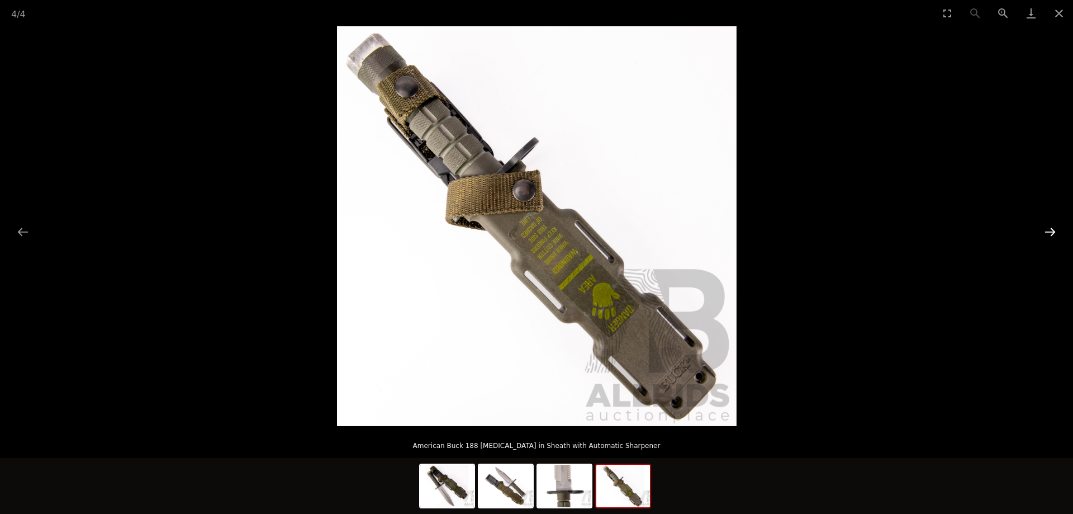
click at [1050, 234] on button "Next slide" at bounding box center [1050, 232] width 23 height 22
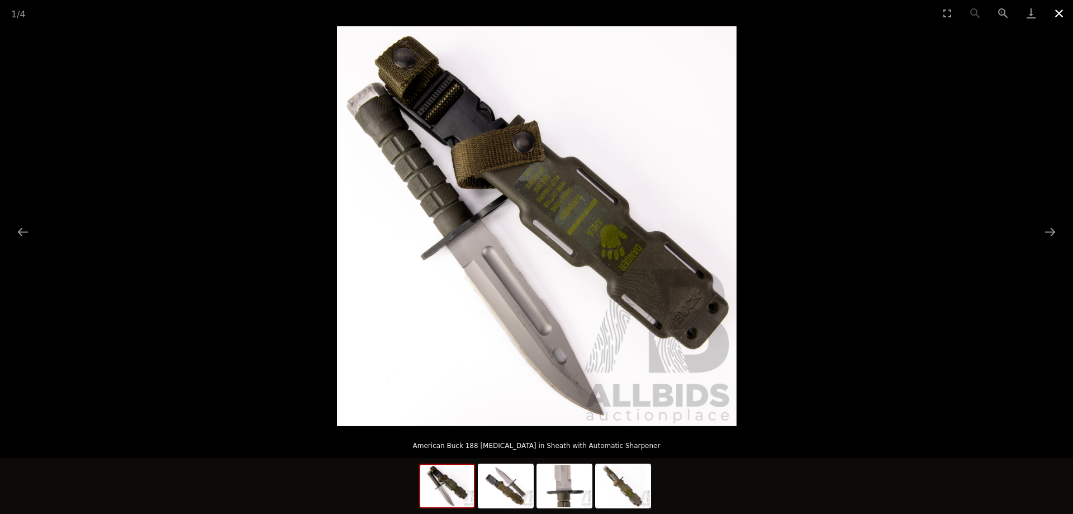
click at [1060, 14] on button "Close gallery" at bounding box center [1059, 13] width 28 height 26
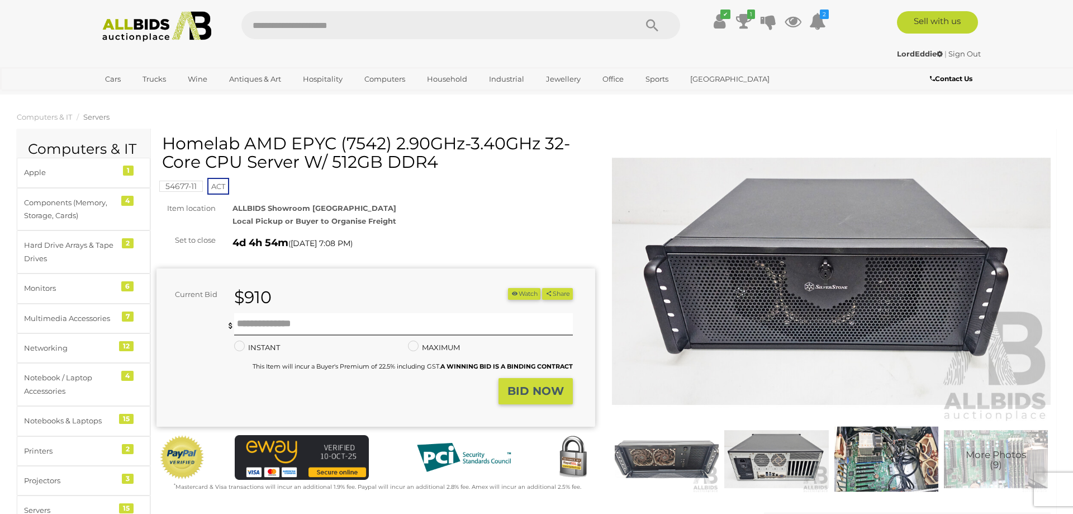
click at [688, 465] on img at bounding box center [667, 458] width 104 height 67
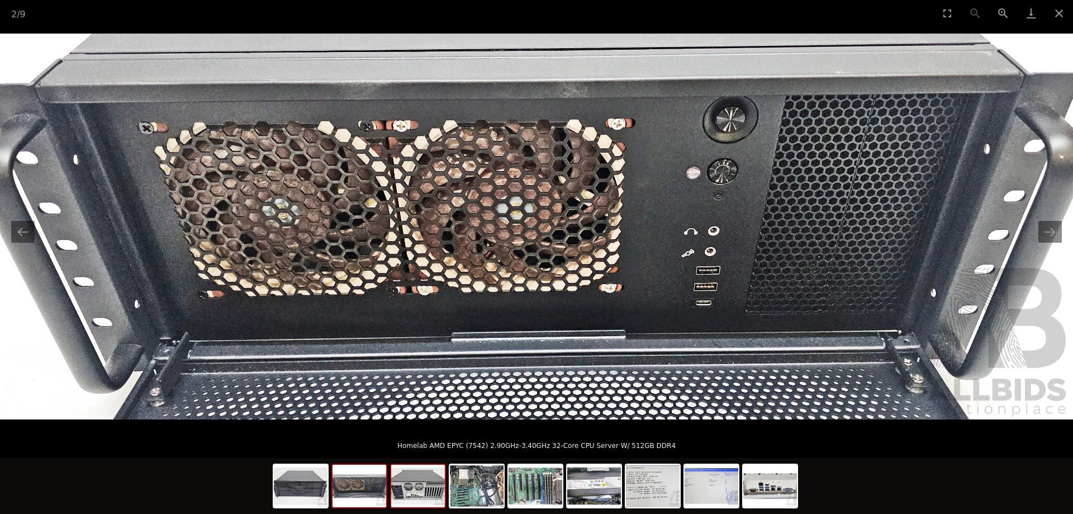
click at [413, 487] on img at bounding box center [418, 486] width 54 height 42
click at [415, 486] on img at bounding box center [418, 486] width 54 height 42
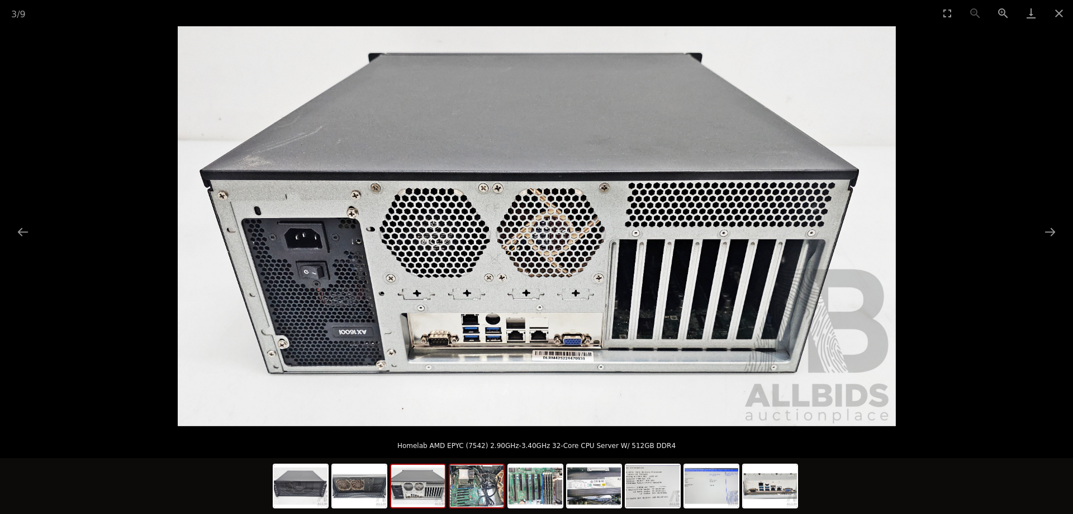
click at [469, 496] on img at bounding box center [477, 486] width 54 height 42
click at [524, 487] on img at bounding box center [536, 486] width 54 height 42
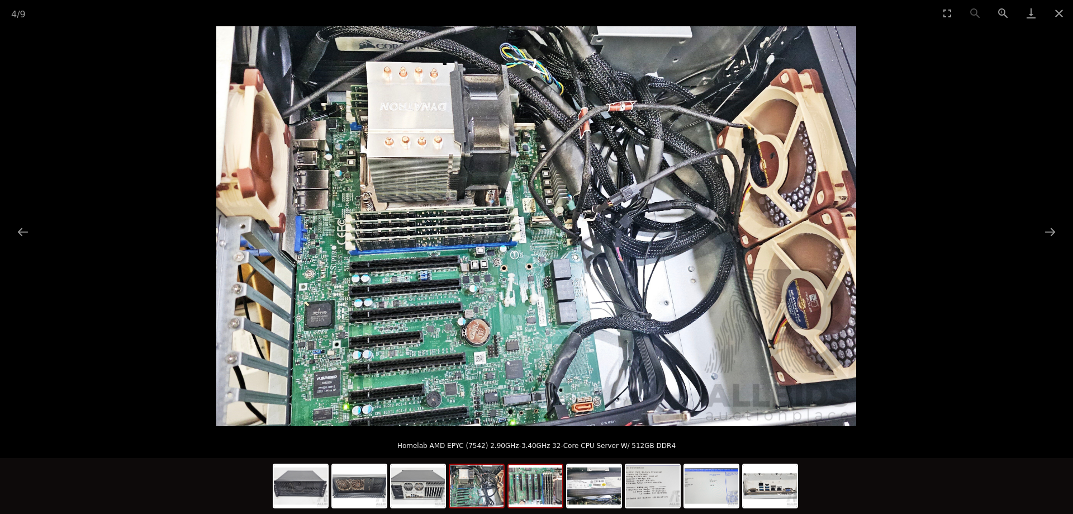
click at [543, 487] on img at bounding box center [536, 486] width 54 height 42
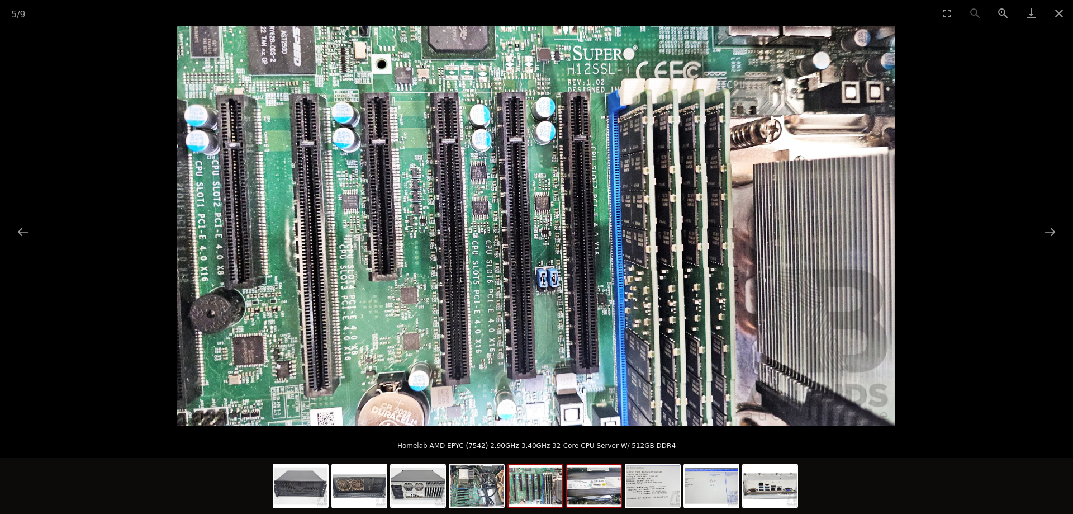
click at [609, 492] on img at bounding box center [594, 486] width 54 height 42
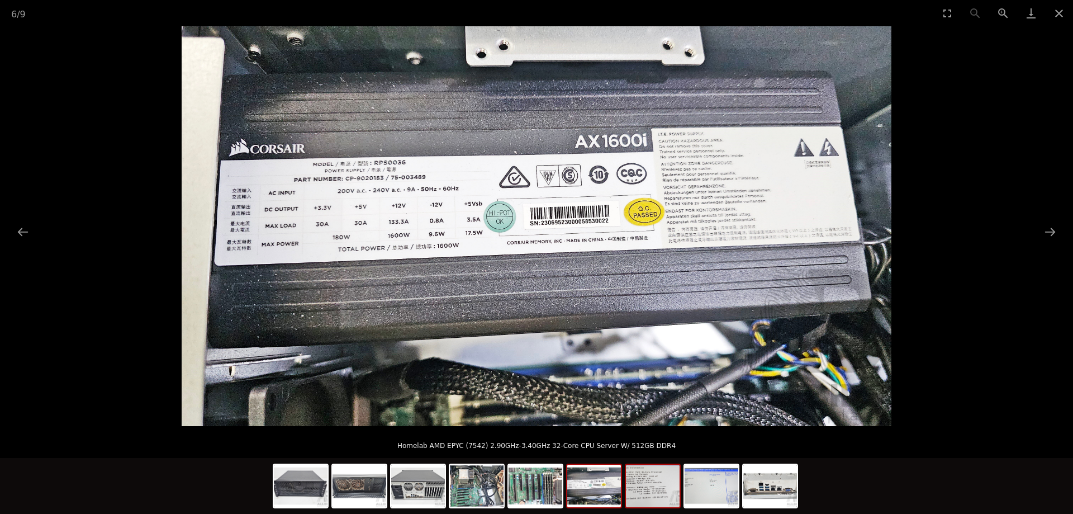
click at [644, 493] on img at bounding box center [653, 486] width 54 height 42
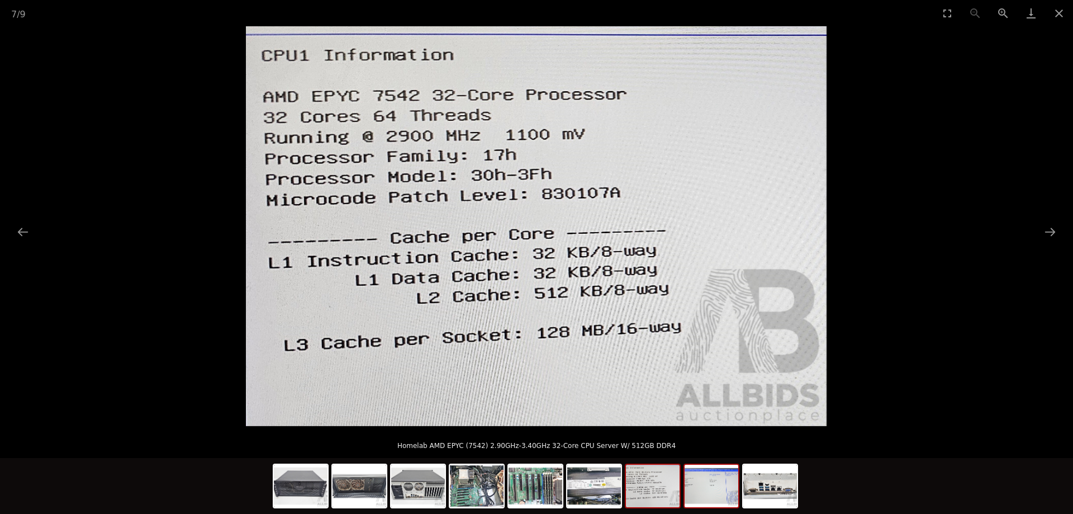
click at [694, 494] on img at bounding box center [712, 486] width 54 height 42
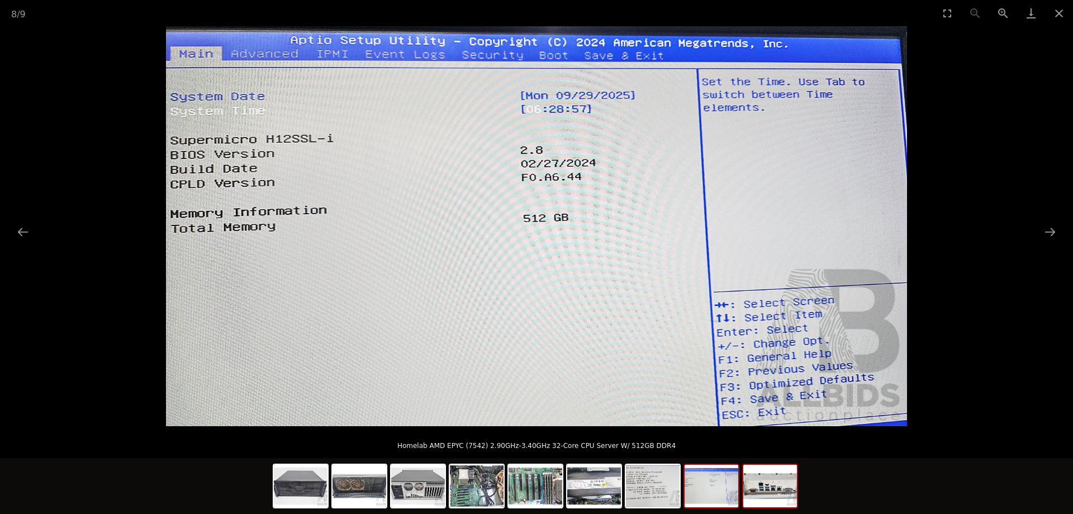
click at [769, 489] on img at bounding box center [770, 486] width 54 height 42
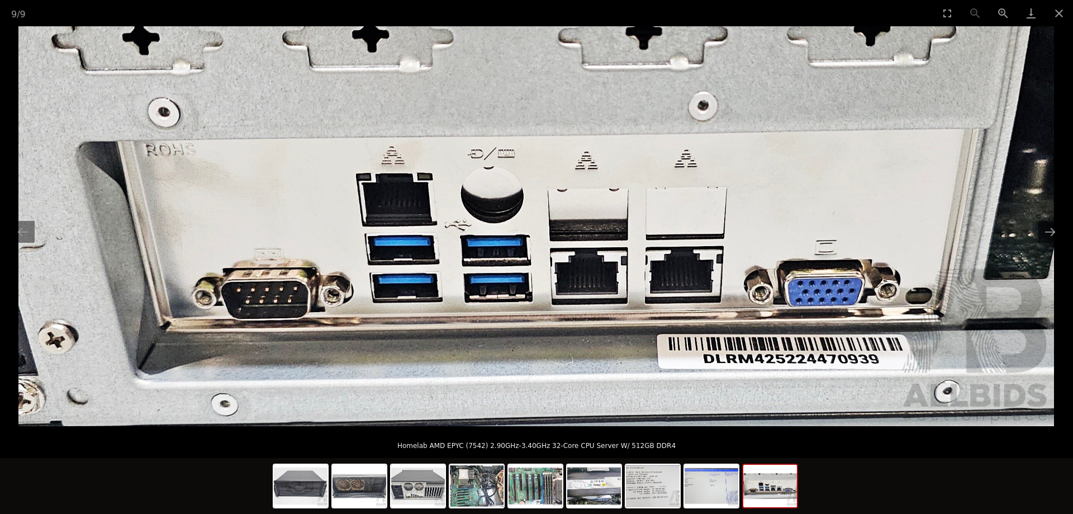
drag, startPoint x: 1055, startPoint y: 20, endPoint x: 618, endPoint y: 183, distance: 465.9
click at [1055, 20] on button "Close gallery" at bounding box center [1059, 13] width 28 height 26
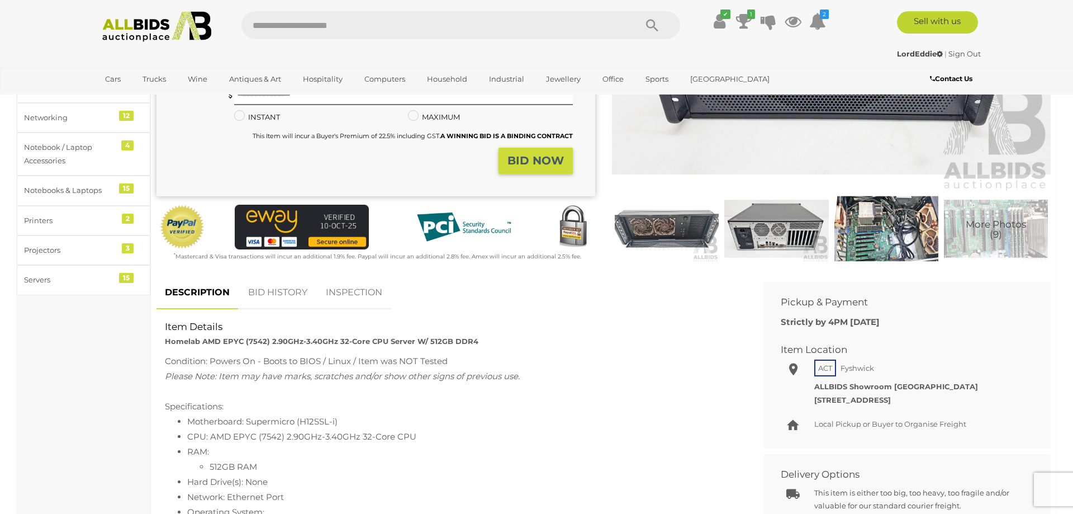
scroll to position [228, 0]
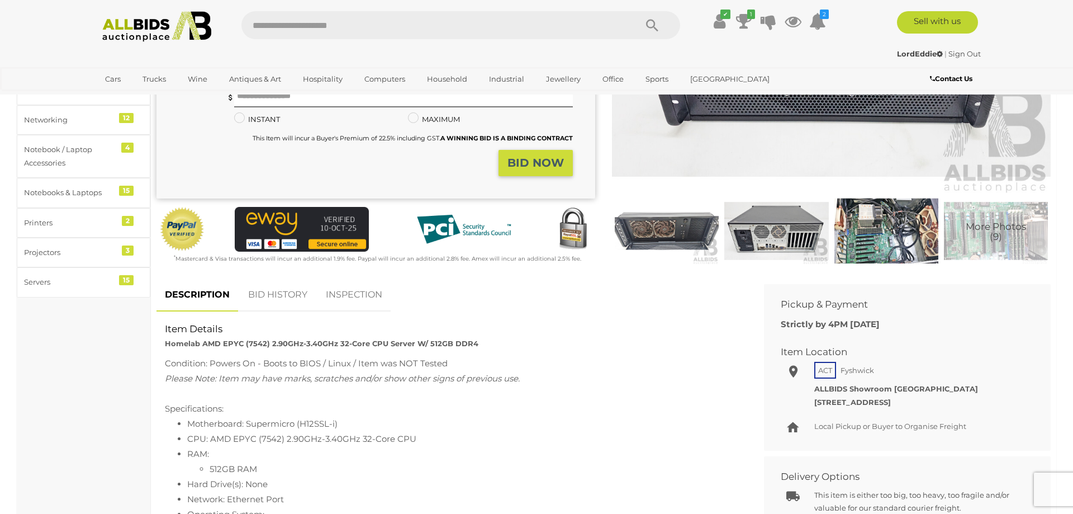
click at [844, 224] on img at bounding box center [887, 230] width 104 height 67
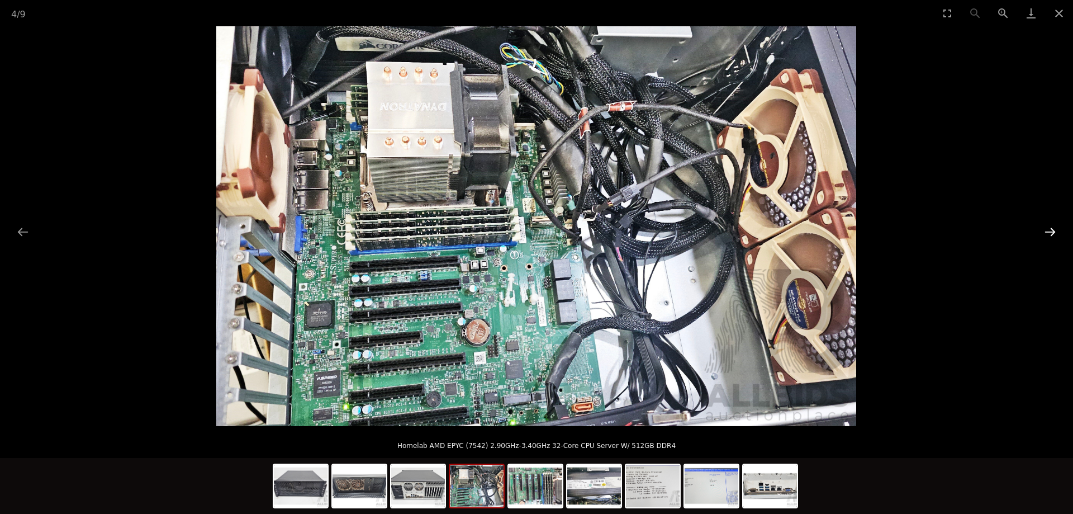
click at [1051, 233] on button "Next slide" at bounding box center [1050, 232] width 23 height 22
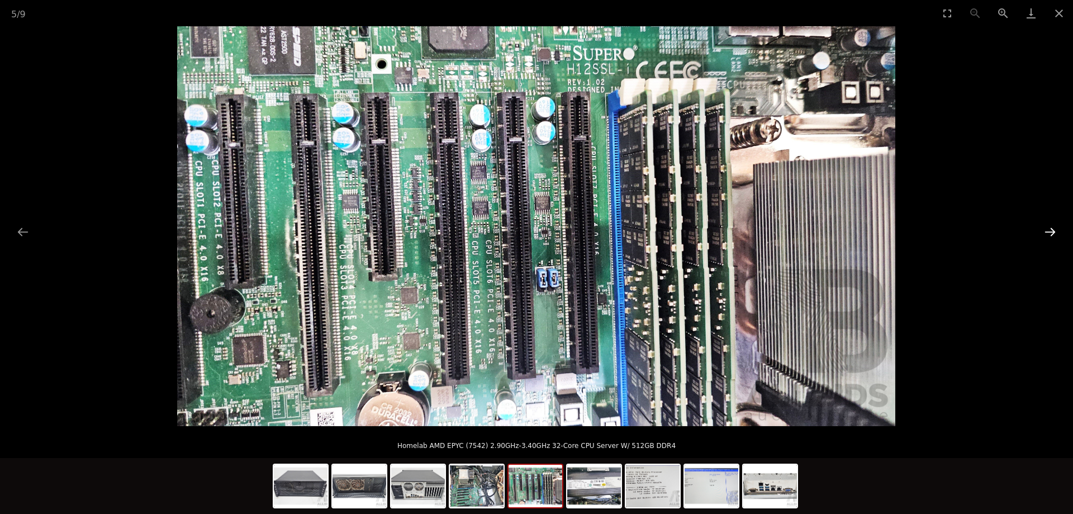
click at [1051, 233] on button "Next slide" at bounding box center [1050, 232] width 23 height 22
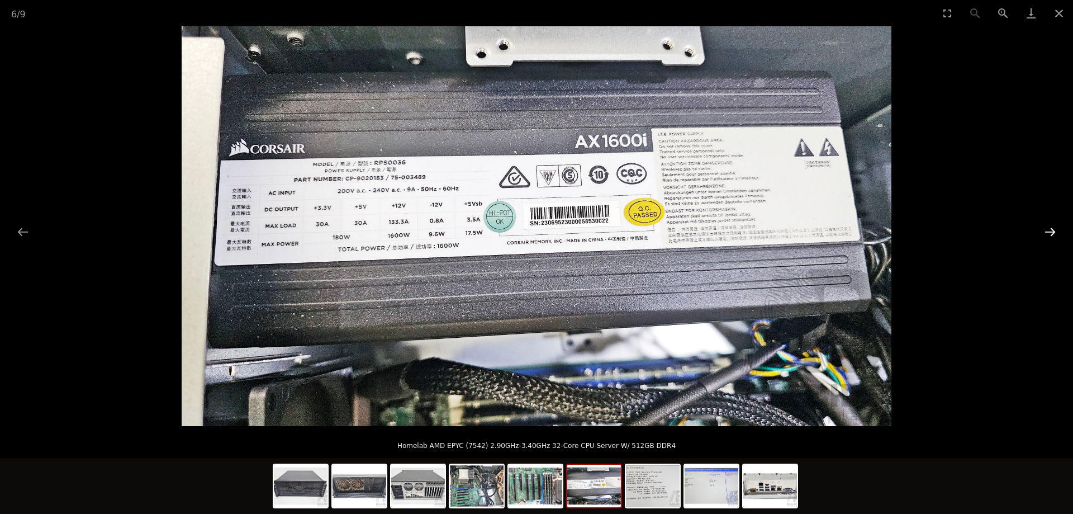
click at [1054, 236] on button "Next slide" at bounding box center [1050, 232] width 23 height 22
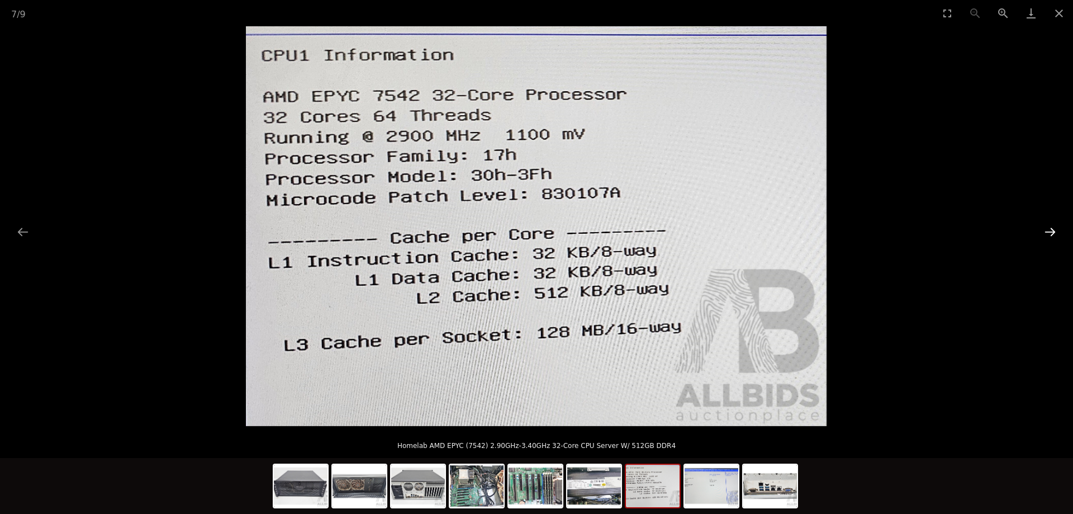
click at [1052, 235] on button "Next slide" at bounding box center [1050, 232] width 23 height 22
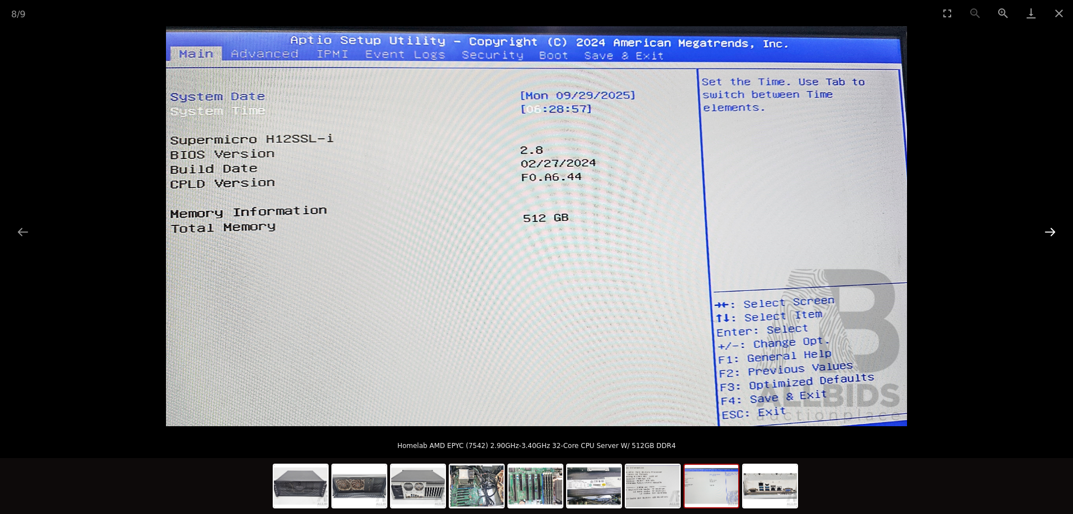
click at [1052, 235] on button "Next slide" at bounding box center [1050, 232] width 23 height 22
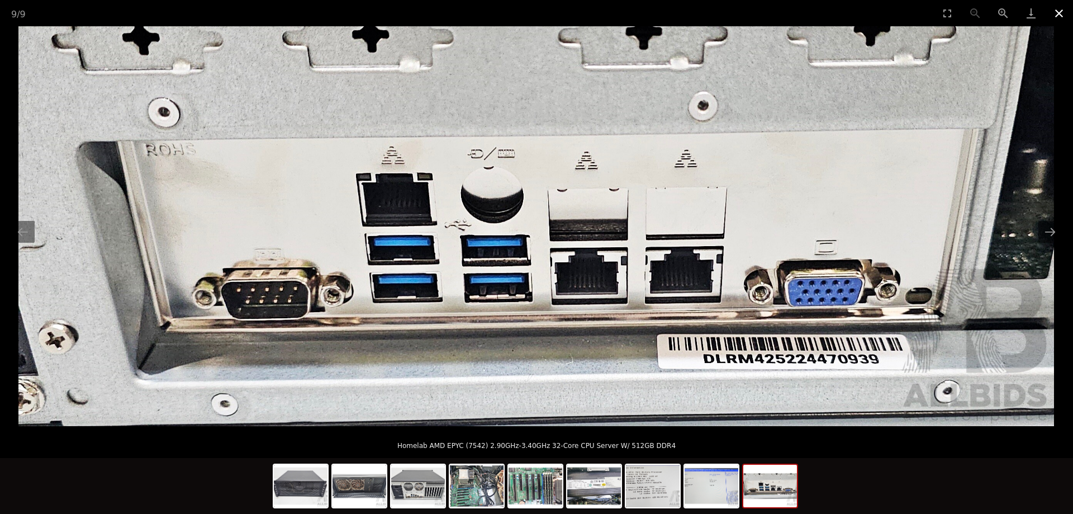
click at [1055, 18] on button "Close gallery" at bounding box center [1059, 13] width 28 height 26
